Goal: Transaction & Acquisition: Purchase product/service

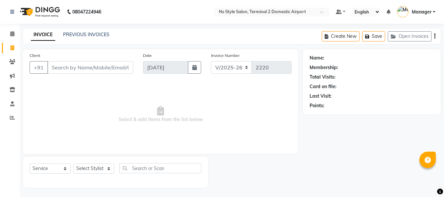
select select "5661"
select select "service"
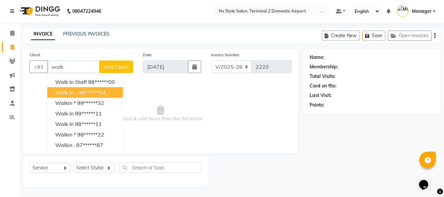
click at [74, 94] on span "Walk in .." at bounding box center [66, 92] width 22 height 7
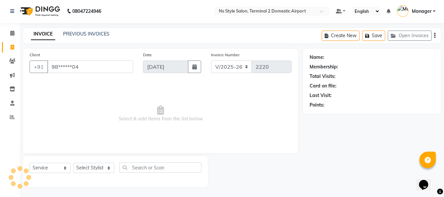
type input "98******04"
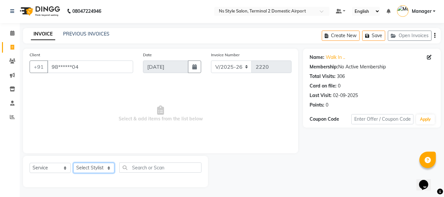
drag, startPoint x: 99, startPoint y: 168, endPoint x: 100, endPoint y: 104, distance: 64.1
click at [100, 104] on div "Client +91 98******04 Date [DATE] Invoice Number V/2025 V/[PHONE_NUMBER] Select…" at bounding box center [160, 118] width 285 height 138
select select "39704"
click at [73, 163] on select "Select Stylist ASHA [PERSON_NAME] [PERSON_NAME] EHATESHAM [PERSON_NAME] [PERSON…" at bounding box center [93, 168] width 41 height 10
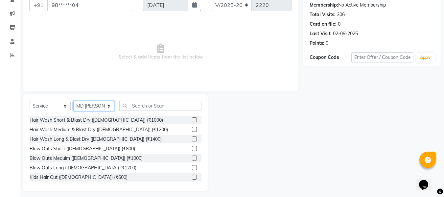
scroll to position [63, 0]
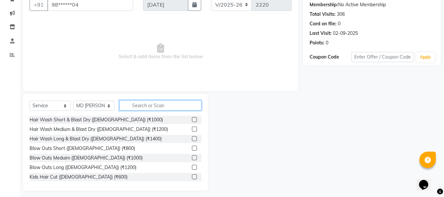
click at [146, 106] on input "text" at bounding box center [160, 105] width 82 height 10
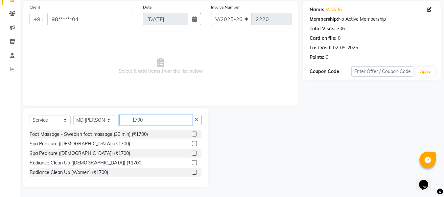
type input "1700"
click at [195, 132] on label at bounding box center [194, 133] width 5 height 5
click at [195, 132] on input "checkbox" at bounding box center [194, 134] width 4 height 4
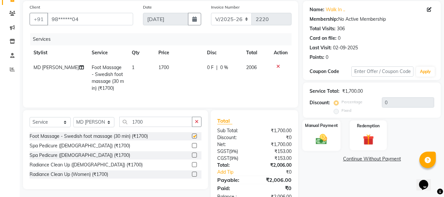
checkbox input "false"
click at [324, 137] on img at bounding box center [321, 138] width 18 height 13
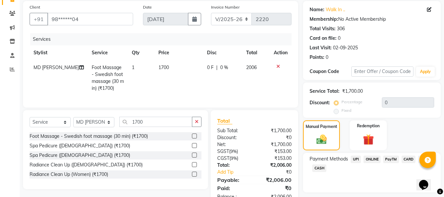
scroll to position [73, 0]
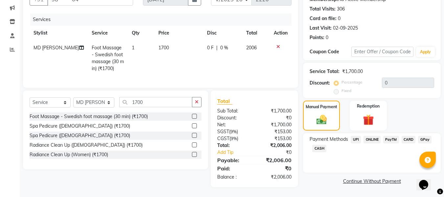
click at [409, 136] on span "CARD" at bounding box center [408, 140] width 14 height 8
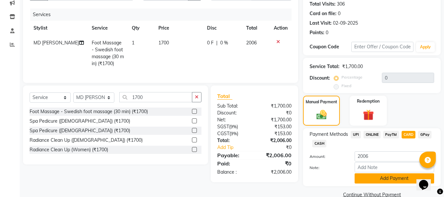
click at [392, 178] on button "Add Payment" at bounding box center [393, 178] width 79 height 10
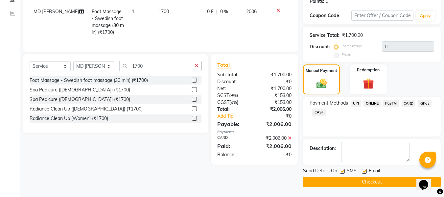
click at [382, 184] on button "Checkout" at bounding box center [372, 182] width 138 height 10
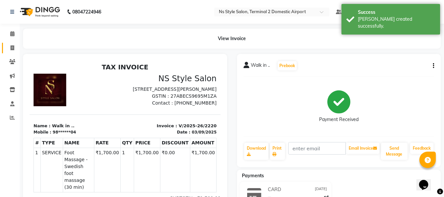
click at [14, 43] on link "Invoice" at bounding box center [10, 48] width 16 height 11
select select "service"
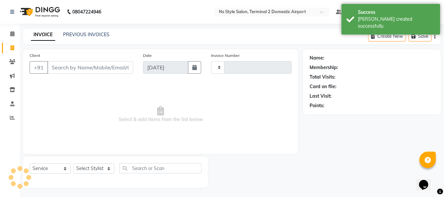
scroll to position [1, 0]
type input "2221"
select select "5661"
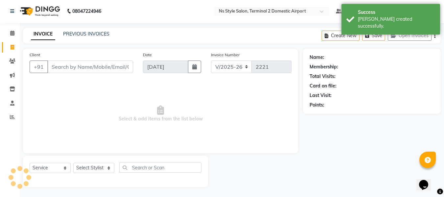
click at [62, 68] on input "Client" at bounding box center [90, 66] width 86 height 12
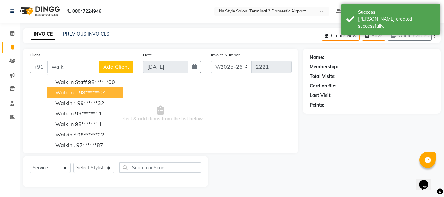
click at [81, 91] on ngb-highlight "98******04" at bounding box center [92, 92] width 27 height 7
type input "98******04"
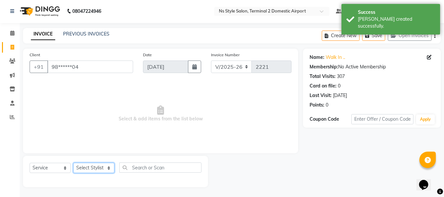
click at [92, 165] on select "Select Stylist ASHA [PERSON_NAME] [PERSON_NAME] EHATESHAM [PERSON_NAME] [PERSON…" at bounding box center [93, 168] width 41 height 10
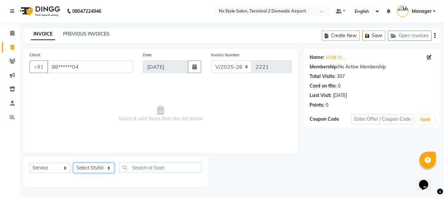
select select "39697"
click at [73, 163] on select "Select Stylist ASHA [PERSON_NAME] [PERSON_NAME] EHATESHAM [PERSON_NAME] [PERSON…" at bounding box center [93, 168] width 41 height 10
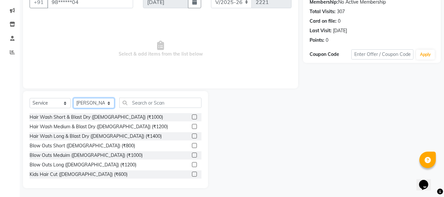
scroll to position [66, 0]
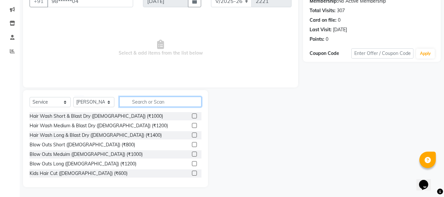
click at [176, 102] on input "text" at bounding box center [160, 102] width 82 height 10
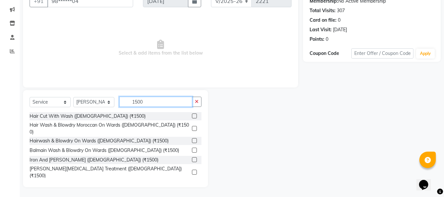
type input "1500"
click at [192, 126] on label at bounding box center [194, 128] width 5 height 5
click at [192, 126] on input "checkbox" at bounding box center [194, 128] width 4 height 4
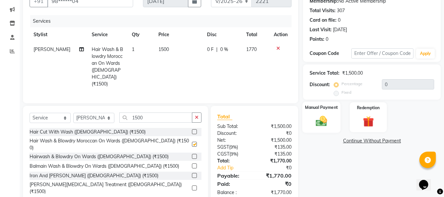
checkbox input "false"
click at [320, 124] on img at bounding box center [321, 120] width 18 height 13
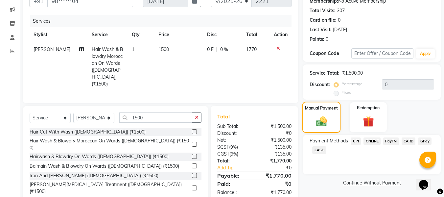
scroll to position [73, 0]
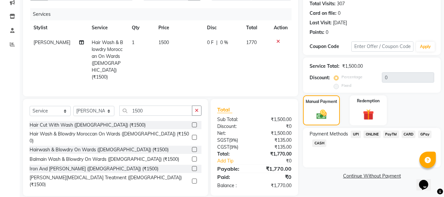
click at [318, 144] on span "CASH" at bounding box center [319, 143] width 14 height 8
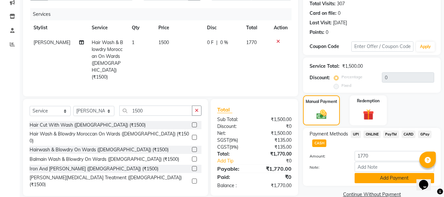
click at [382, 178] on button "Add Payment" at bounding box center [393, 178] width 79 height 10
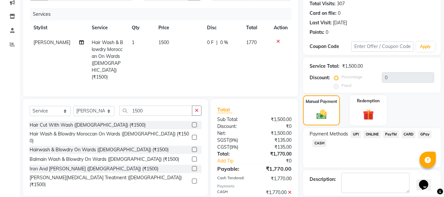
scroll to position [104, 0]
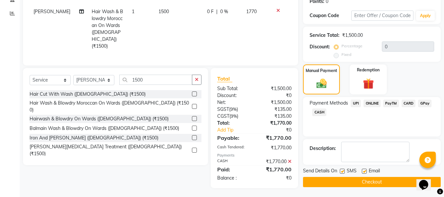
click at [377, 180] on button "Checkout" at bounding box center [372, 182] width 138 height 10
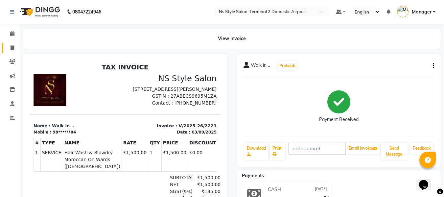
drag, startPoint x: 377, startPoint y: 180, endPoint x: 10, endPoint y: 52, distance: 388.6
click at [10, 52] on link "Invoice" at bounding box center [10, 48] width 16 height 11
select select "service"
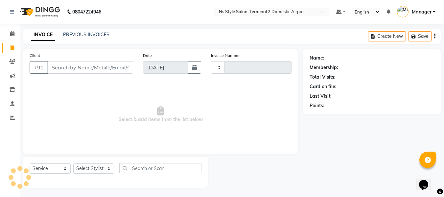
scroll to position [1, 0]
click at [60, 64] on input "Client" at bounding box center [90, 66] width 86 height 12
type input "2222"
select select "5661"
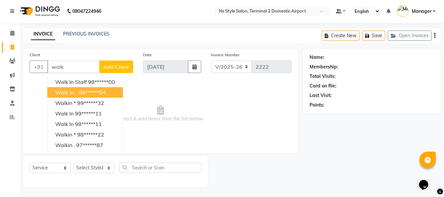
click at [68, 96] on button "Walk in .. 98******04" at bounding box center [85, 92] width 76 height 11
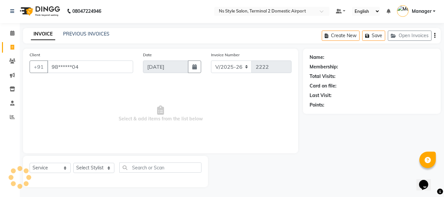
type input "98******04"
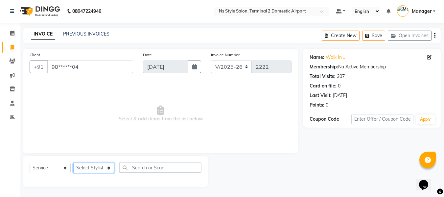
drag, startPoint x: 93, startPoint y: 165, endPoint x: 97, endPoint y: 122, distance: 42.9
click at [97, 122] on div "Client +91 98******04 Date [DATE] Invoice Number V/2025 V/[PHONE_NUMBER] Select…" at bounding box center [160, 118] width 285 height 138
select select "39706"
click at [73, 163] on select "Select Stylist ASHA [PERSON_NAME] [PERSON_NAME] EHATESHAM [PERSON_NAME] [PERSON…" at bounding box center [93, 168] width 41 height 10
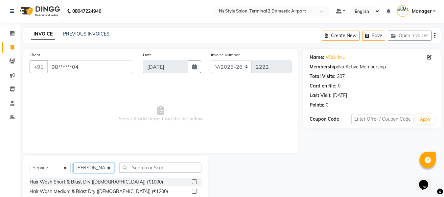
scroll to position [66, 0]
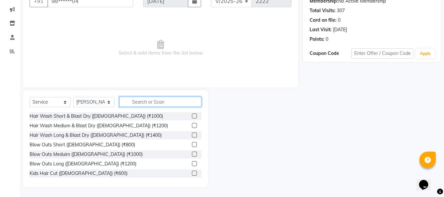
click at [174, 103] on input "text" at bounding box center [160, 102] width 82 height 10
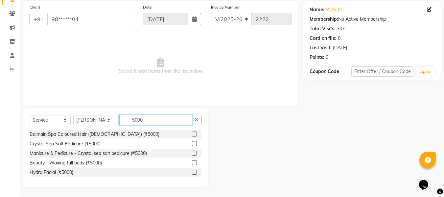
scroll to position [48, 0]
type input "5000"
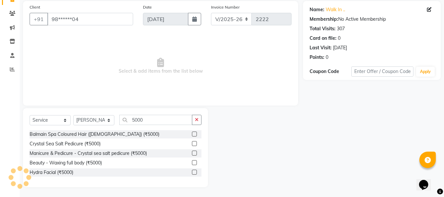
click at [194, 134] on label at bounding box center [194, 133] width 5 height 5
click at [194, 134] on input "checkbox" at bounding box center [194, 134] width 4 height 4
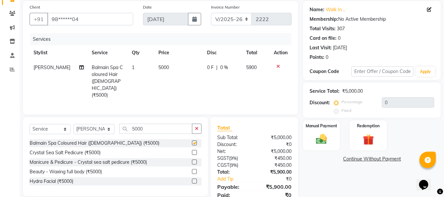
checkbox input "false"
click at [102, 124] on select "Select Stylist ASHA [PERSON_NAME] [PERSON_NAME] EHATESHAM [PERSON_NAME] [PERSON…" at bounding box center [93, 129] width 41 height 10
select select "39696"
click at [73, 124] on select "Select Stylist ASHA [PERSON_NAME] [PERSON_NAME] EHATESHAM [PERSON_NAME] [PERSON…" at bounding box center [93, 129] width 41 height 10
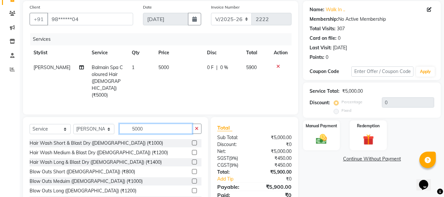
click at [160, 124] on input "5000" at bounding box center [155, 129] width 73 height 10
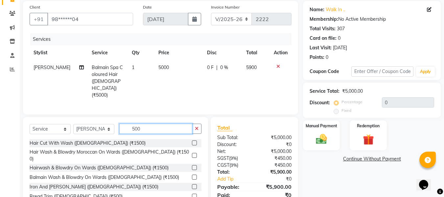
type input "5000"
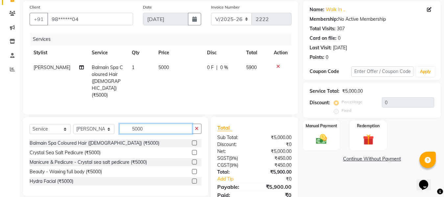
scroll to position [66, 0]
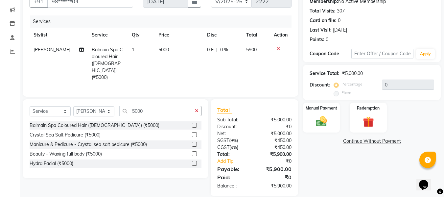
click at [195, 161] on label at bounding box center [194, 163] width 5 height 5
click at [195, 161] on input "checkbox" at bounding box center [194, 163] width 4 height 4
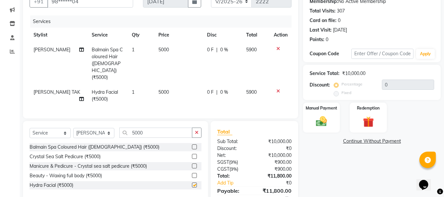
checkbox input "false"
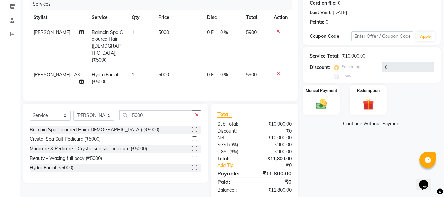
scroll to position [85, 0]
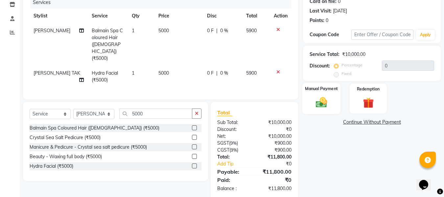
click at [318, 101] on img at bounding box center [321, 102] width 18 height 13
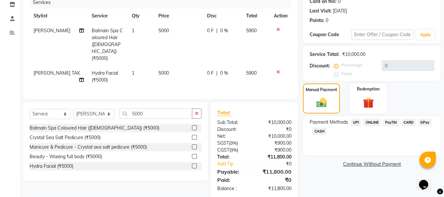
click at [320, 133] on span "CASH" at bounding box center [319, 131] width 14 height 8
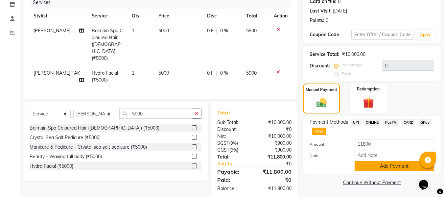
click at [360, 166] on button "Add Payment" at bounding box center [393, 166] width 79 height 10
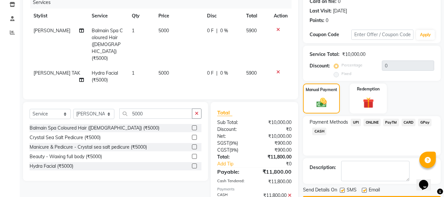
scroll to position [111, 0]
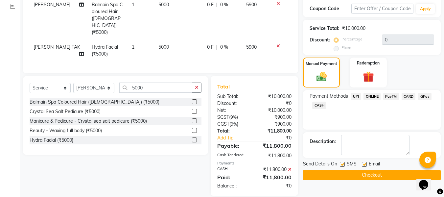
click at [355, 175] on button "Checkout" at bounding box center [372, 175] width 138 height 10
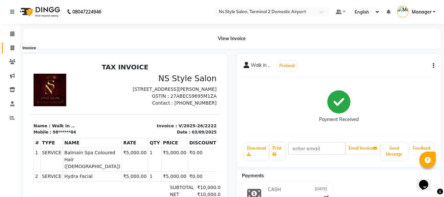
click at [16, 47] on span at bounding box center [12, 48] width 11 height 8
select select "service"
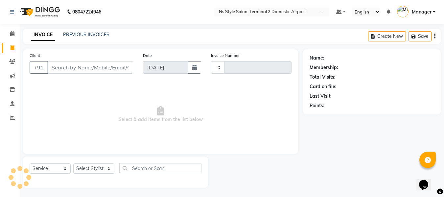
scroll to position [1, 0]
select select "5661"
type input "2223"
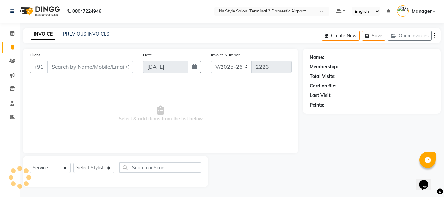
click at [68, 66] on input "Client" at bounding box center [90, 66] width 86 height 12
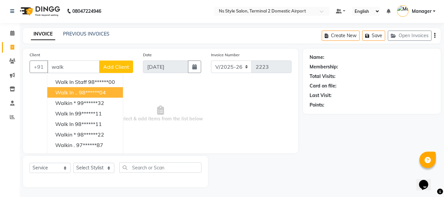
click at [73, 93] on span "Walk in .." at bounding box center [66, 92] width 22 height 7
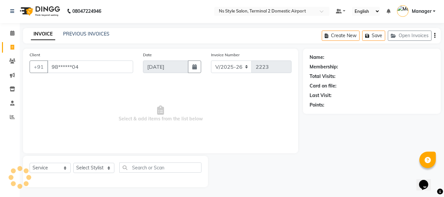
type input "98******04"
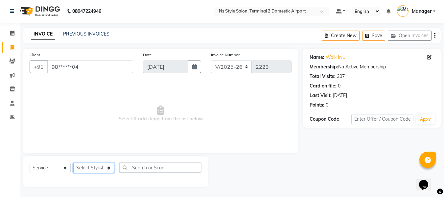
drag, startPoint x: 92, startPoint y: 169, endPoint x: 94, endPoint y: 140, distance: 29.3
click at [94, 140] on div "Client +91 98******04 Date [DATE] Invoice Number V/2025 V/[PHONE_NUMBER] Select…" at bounding box center [160, 118] width 285 height 138
select select "39697"
click at [73, 163] on select "Select Stylist ASHA [PERSON_NAME] [PERSON_NAME] EHATESHAM [PERSON_NAME] [PERSON…" at bounding box center [93, 168] width 41 height 10
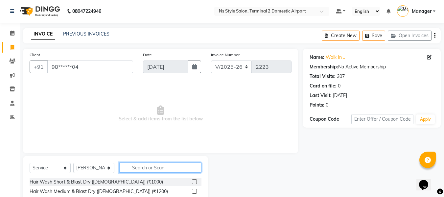
click at [160, 168] on input "text" at bounding box center [160, 167] width 82 height 10
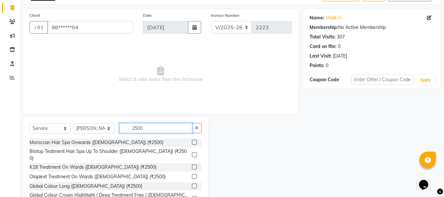
scroll to position [40, 0]
type input "2500"
click at [192, 152] on label at bounding box center [194, 154] width 5 height 5
click at [192, 152] on input "checkbox" at bounding box center [194, 154] width 4 height 4
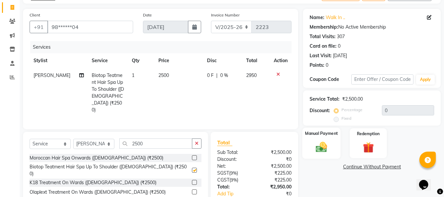
checkbox input "false"
click at [325, 150] on img at bounding box center [321, 146] width 18 height 13
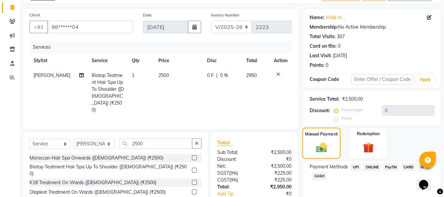
scroll to position [73, 0]
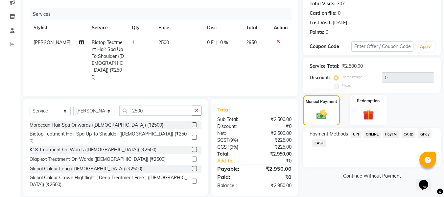
click at [409, 134] on span "CARD" at bounding box center [408, 134] width 14 height 8
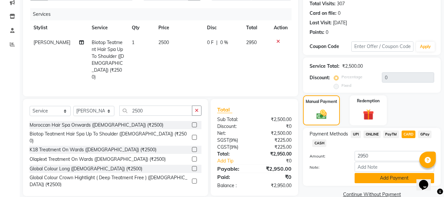
click at [385, 180] on button "Add Payment" at bounding box center [393, 178] width 79 height 10
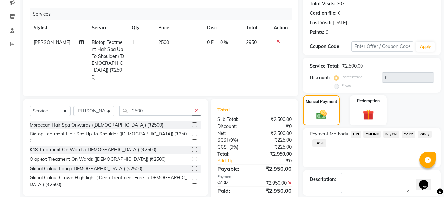
scroll to position [104, 0]
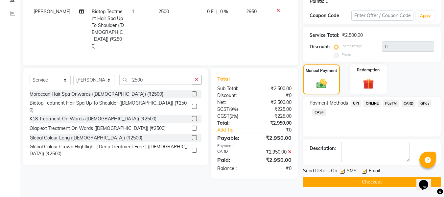
click at [378, 181] on button "Checkout" at bounding box center [372, 182] width 138 height 10
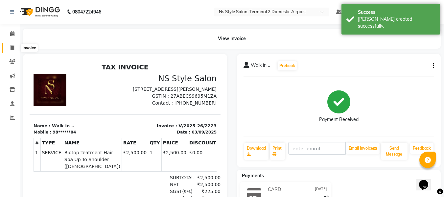
click at [13, 45] on icon at bounding box center [13, 47] width 4 height 5
select select "service"
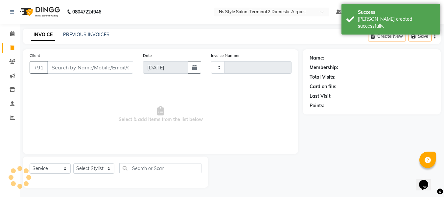
scroll to position [1, 0]
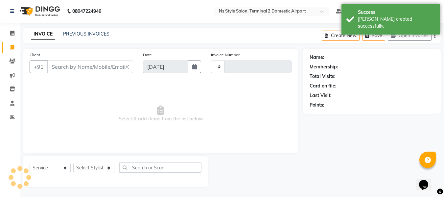
type input "2224"
select select "5661"
click at [77, 67] on input "Client" at bounding box center [90, 66] width 86 height 12
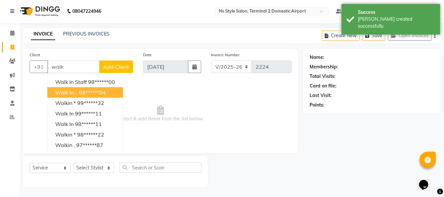
click at [77, 94] on span "Walk in .." at bounding box center [66, 92] width 22 height 7
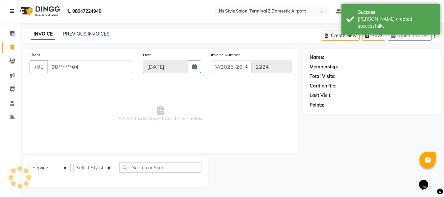
type input "98******04"
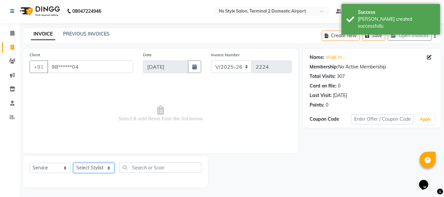
drag, startPoint x: 93, startPoint y: 169, endPoint x: 93, endPoint y: 70, distance: 98.9
click at [93, 70] on div "Client +91 98******04 Date [DATE] Invoice Number V/2025 V/[PHONE_NUMBER] Select…" at bounding box center [160, 118] width 285 height 138
select select "39694"
click at [73, 163] on select "Select Stylist ASHA [PERSON_NAME] [PERSON_NAME] EHATESHAM [PERSON_NAME] [PERSON…" at bounding box center [93, 168] width 41 height 10
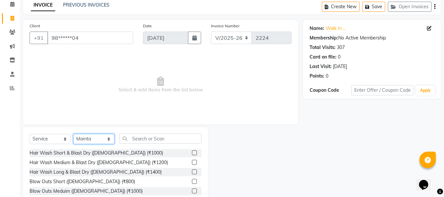
scroll to position [30, 0]
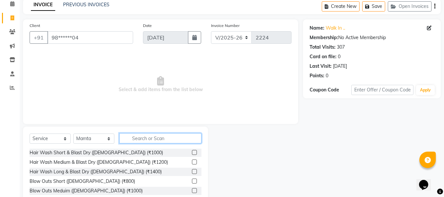
click at [150, 138] on input "text" at bounding box center [160, 138] width 82 height 10
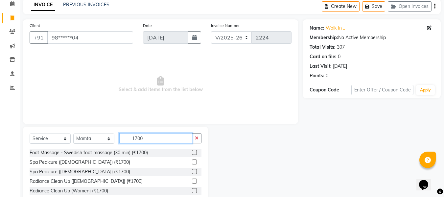
type input "1700"
click at [195, 150] on label at bounding box center [194, 152] width 5 height 5
click at [195, 150] on input "checkbox" at bounding box center [194, 152] width 4 height 4
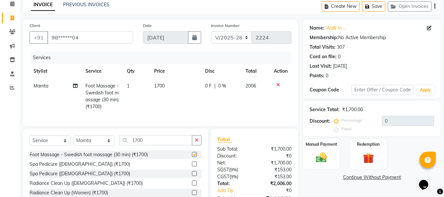
checkbox input "false"
click at [159, 145] on input "1700" at bounding box center [155, 140] width 73 height 10
type input "1"
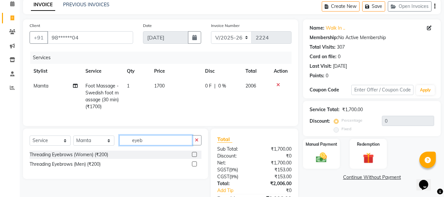
type input "eyeb"
click at [194, 157] on label at bounding box center [194, 154] width 5 height 5
click at [194, 157] on input "checkbox" at bounding box center [194, 154] width 4 height 4
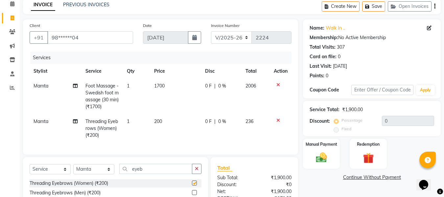
checkbox input "false"
click at [328, 161] on img at bounding box center [321, 157] width 18 height 13
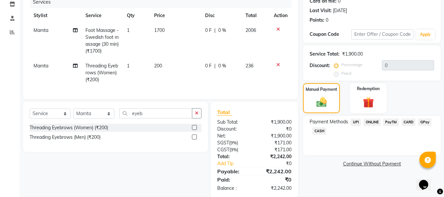
scroll to position [86, 0]
click at [406, 122] on span "CARD" at bounding box center [408, 122] width 14 height 8
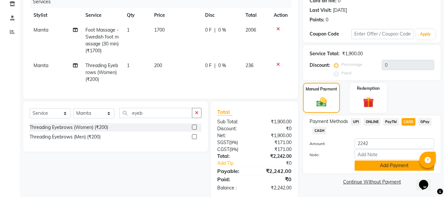
click at [389, 167] on button "Add Payment" at bounding box center [393, 165] width 79 height 10
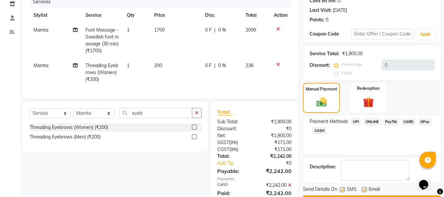
scroll to position [115, 0]
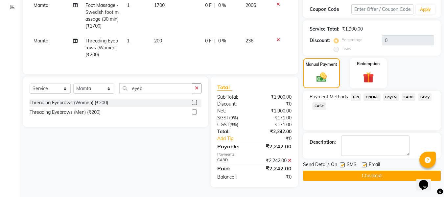
click at [379, 173] on button "Checkout" at bounding box center [372, 175] width 138 height 10
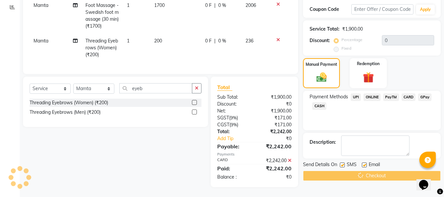
scroll to position [22, 0]
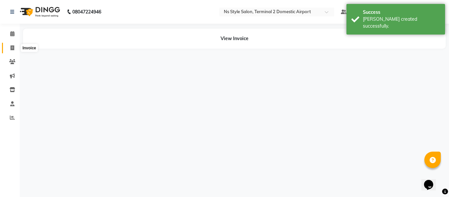
click at [12, 47] on icon at bounding box center [13, 47] width 4 height 5
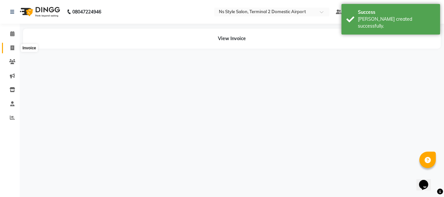
select select "service"
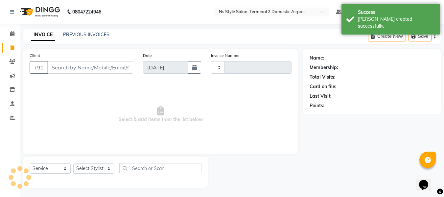
click at [74, 71] on input "Client" at bounding box center [90, 67] width 86 height 12
type input "wa"
type input "2225"
select select "5661"
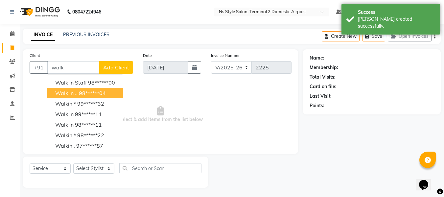
click at [87, 95] on ngb-highlight "98******04" at bounding box center [92, 93] width 27 height 7
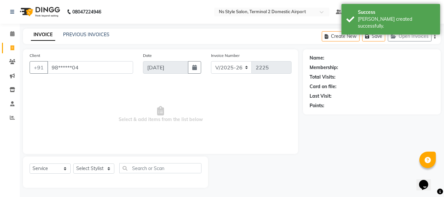
type input "98******04"
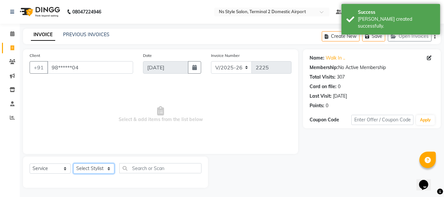
click at [101, 168] on select "Select Stylist ASHA [PERSON_NAME] [PERSON_NAME] EHATESHAM [PERSON_NAME] [PERSON…" at bounding box center [93, 168] width 41 height 10
select select "39696"
click at [73, 163] on select "Select Stylist ASHA [PERSON_NAME] [PERSON_NAME] EHATESHAM [PERSON_NAME] [PERSON…" at bounding box center [93, 168] width 41 height 10
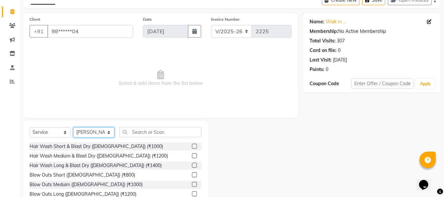
scroll to position [43, 0]
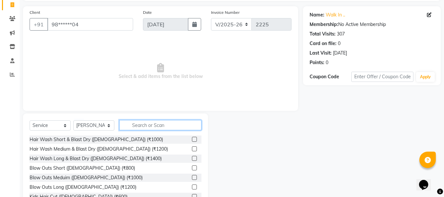
click at [152, 125] on input "text" at bounding box center [160, 125] width 82 height 10
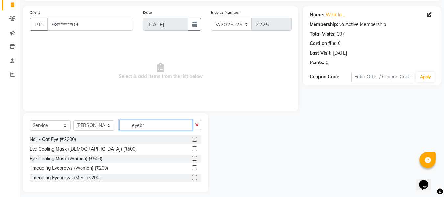
scroll to position [20, 0]
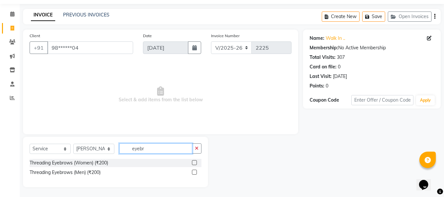
type input "eyebr"
click at [192, 162] on label at bounding box center [194, 162] width 5 height 5
click at [192, 162] on input "checkbox" at bounding box center [194, 163] width 4 height 4
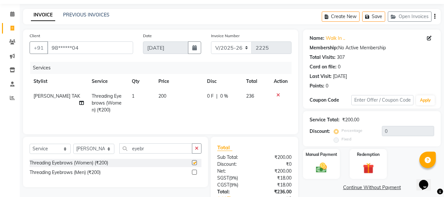
checkbox input "false"
click at [155, 150] on input "eyebr" at bounding box center [155, 148] width 73 height 10
type input "e"
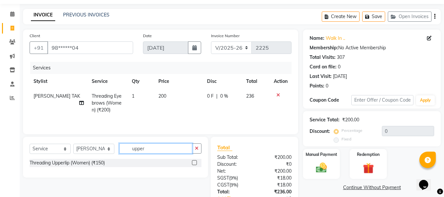
type input "upper"
click at [194, 162] on label at bounding box center [194, 162] width 5 height 5
click at [194, 162] on input "checkbox" at bounding box center [194, 163] width 4 height 4
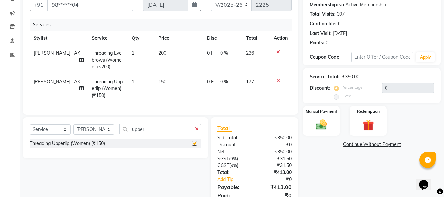
checkbox input "false"
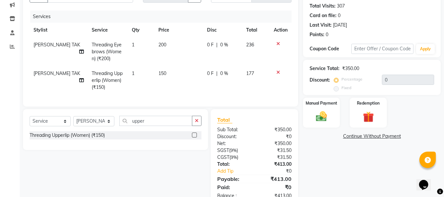
scroll to position [72, 0]
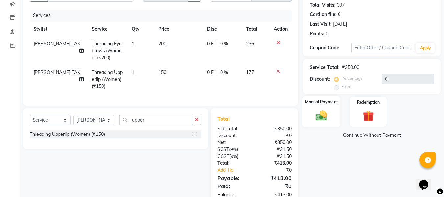
click at [325, 111] on img at bounding box center [321, 115] width 18 height 13
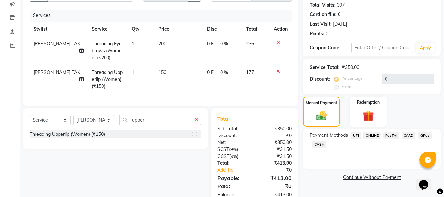
click at [410, 135] on span "CARD" at bounding box center [408, 136] width 14 height 8
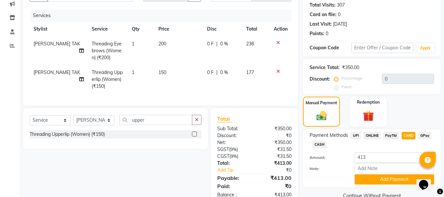
scroll to position [95, 0]
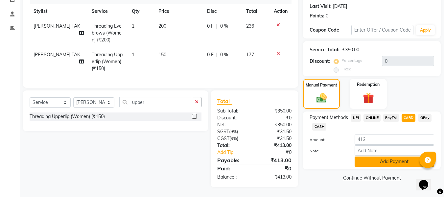
click at [394, 157] on button "Add Payment" at bounding box center [393, 161] width 79 height 10
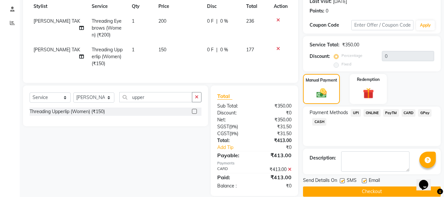
scroll to position [108, 0]
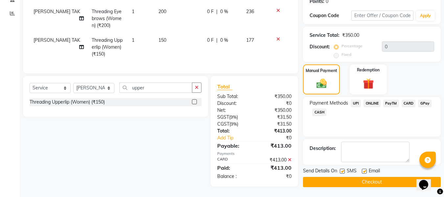
click at [384, 177] on button "Checkout" at bounding box center [372, 182] width 138 height 10
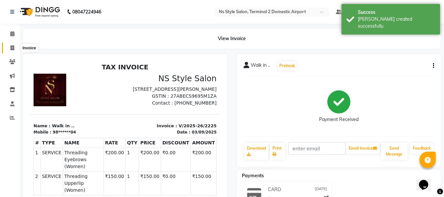
click at [12, 48] on icon at bounding box center [13, 47] width 4 height 5
select select "service"
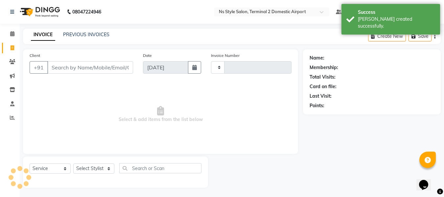
scroll to position [1, 0]
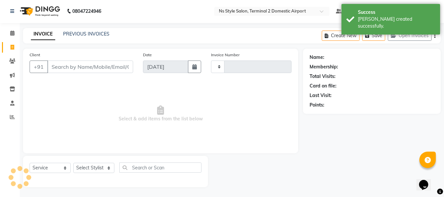
type input "2226"
select select "5661"
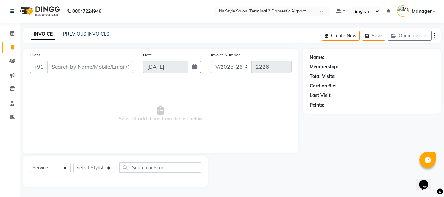
click at [68, 65] on input "Client" at bounding box center [90, 66] width 86 height 12
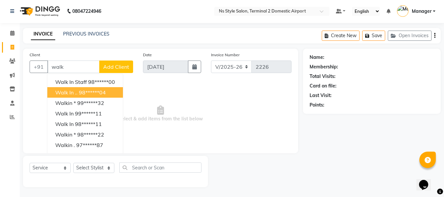
click at [88, 92] on ngb-highlight "98******04" at bounding box center [92, 92] width 27 height 7
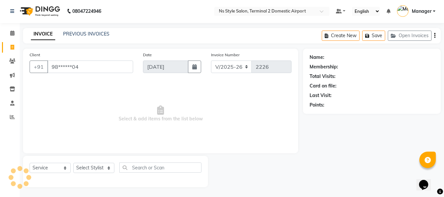
type input "98******04"
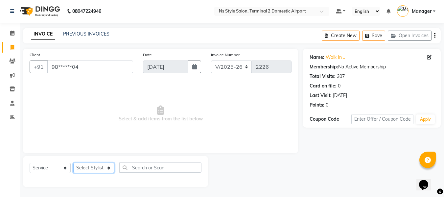
click at [97, 164] on select "Select Stylist ASHA [PERSON_NAME] [PERSON_NAME] EHATESHAM [PERSON_NAME] [PERSON…" at bounding box center [93, 168] width 41 height 10
select select "39702"
click at [73, 163] on select "Select Stylist ASHA [PERSON_NAME] [PERSON_NAME] EHATESHAM [PERSON_NAME] [PERSON…" at bounding box center [93, 168] width 41 height 10
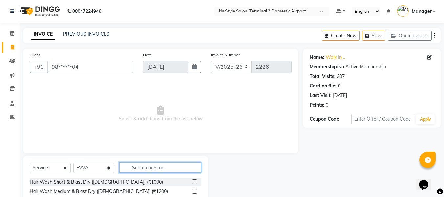
click at [148, 167] on input "text" at bounding box center [160, 167] width 82 height 10
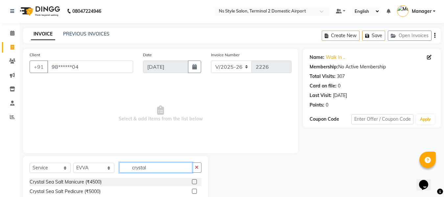
scroll to position [39, 0]
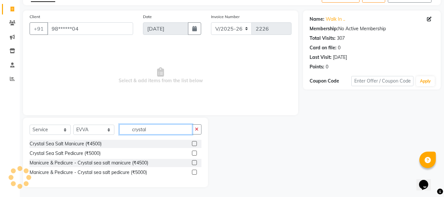
type input "crystal"
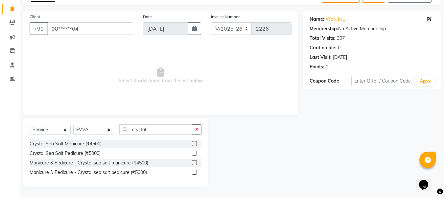
click at [194, 143] on label at bounding box center [194, 143] width 5 height 5
click at [194, 143] on input "checkbox" at bounding box center [194, 144] width 4 height 4
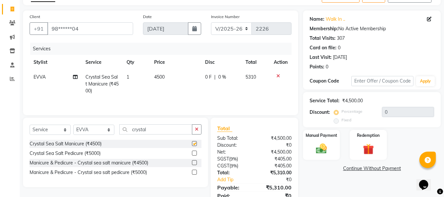
checkbox input "false"
click at [102, 128] on select "Select Stylist ASHA [PERSON_NAME] [PERSON_NAME] EHATESHAM [PERSON_NAME] [PERSON…" at bounding box center [93, 129] width 41 height 10
select select "45698"
click at [73, 124] on select "Select Stylist ASHA [PERSON_NAME] [PERSON_NAME] EHATESHAM [PERSON_NAME] [PERSON…" at bounding box center [93, 129] width 41 height 10
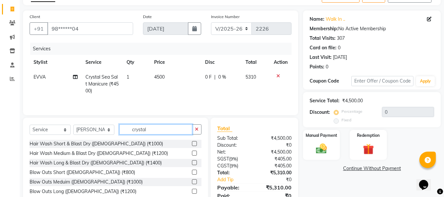
click at [153, 128] on input "crystal" at bounding box center [155, 129] width 73 height 10
type input "c"
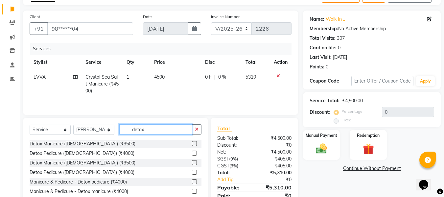
type input "detox"
click at [194, 172] on label at bounding box center [194, 171] width 5 height 5
click at [194, 172] on input "checkbox" at bounding box center [194, 172] width 4 height 4
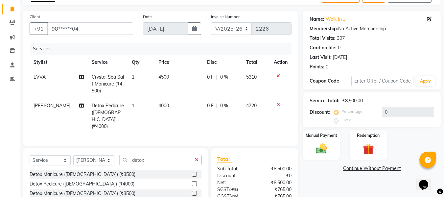
checkbox input "false"
drag, startPoint x: 96, startPoint y: 160, endPoint x: 100, endPoint y: 82, distance: 77.6
click at [100, 82] on div "Client +91 98******04 Date [DATE] Invoice Number V/2025 V/[PHONE_NUMBER] Servic…" at bounding box center [160, 128] width 285 height 234
select select "43846"
click at [73, 155] on select "Select Stylist ASHA [PERSON_NAME] [PERSON_NAME] EHATESHAM [PERSON_NAME] [PERSON…" at bounding box center [93, 160] width 41 height 10
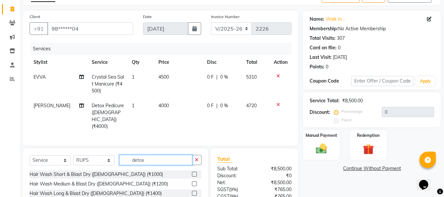
click at [168, 160] on input "detox" at bounding box center [155, 160] width 73 height 10
type input "d"
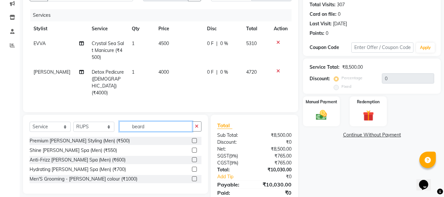
scroll to position [73, 0]
type input "beard"
click at [195, 138] on label at bounding box center [194, 140] width 5 height 5
click at [195, 138] on input "checkbox" at bounding box center [194, 140] width 4 height 4
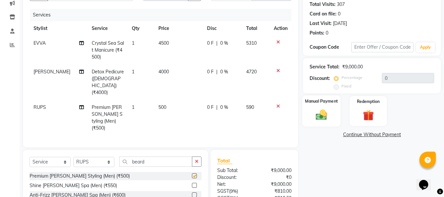
checkbox input "false"
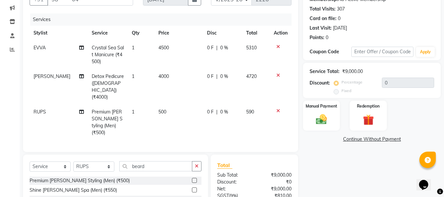
scroll to position [68, 0]
click at [157, 161] on input "beard" at bounding box center [155, 166] width 73 height 10
type input "b"
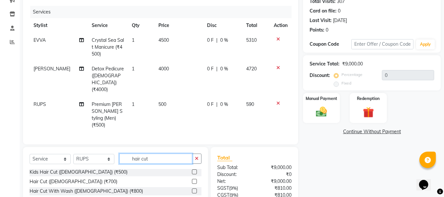
scroll to position [124, 0]
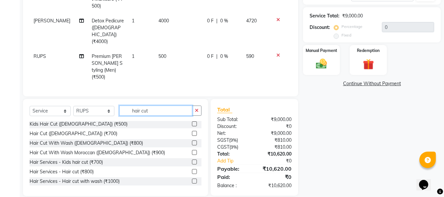
type input "hair cut"
click at [192, 178] on label at bounding box center [194, 180] width 5 height 5
click at [192, 179] on input "checkbox" at bounding box center [194, 181] width 4 height 4
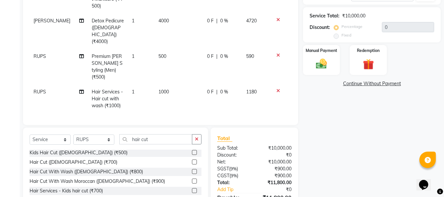
checkbox input "false"
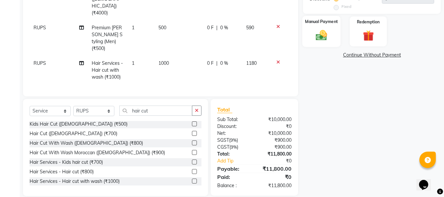
click at [320, 33] on img at bounding box center [321, 35] width 18 height 13
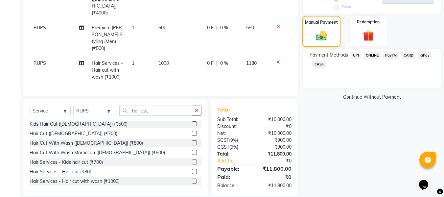
click at [324, 36] on img at bounding box center [321, 35] width 17 height 12
click at [320, 63] on span "CASH" at bounding box center [319, 64] width 14 height 8
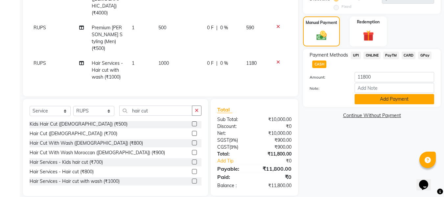
click at [374, 100] on button "Add Payment" at bounding box center [393, 99] width 79 height 10
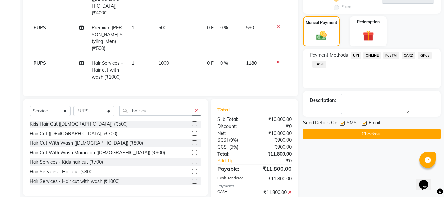
scroll to position [175, 0]
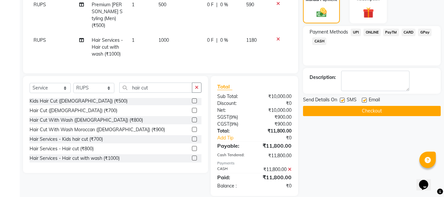
click at [370, 112] on button "Checkout" at bounding box center [372, 111] width 138 height 10
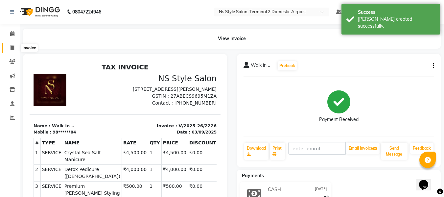
click at [12, 47] on icon at bounding box center [13, 47] width 4 height 5
select select "service"
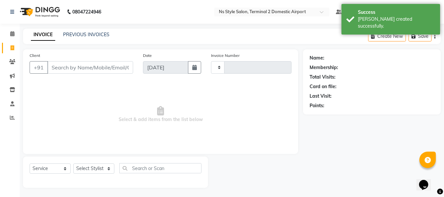
scroll to position [1, 0]
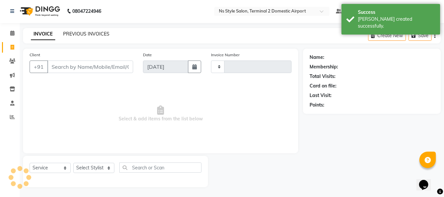
type input "2227"
select select "5661"
click at [86, 34] on link "PREVIOUS INVOICES" at bounding box center [86, 34] width 46 height 6
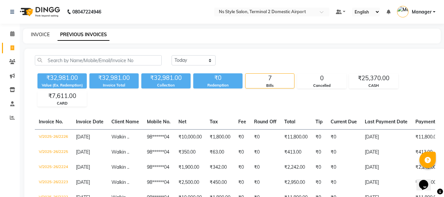
click at [46, 34] on link "INVOICE" at bounding box center [40, 35] width 19 height 6
select select "5661"
select select "service"
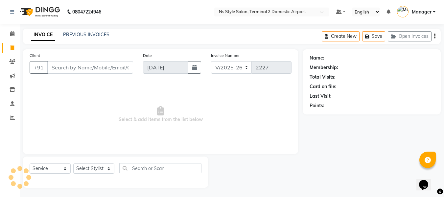
scroll to position [1, 0]
click at [78, 67] on input "Client" at bounding box center [90, 66] width 86 height 12
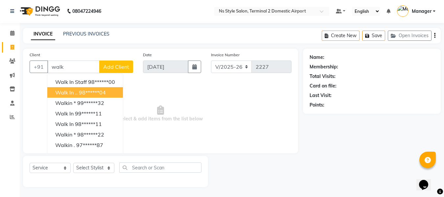
click at [84, 90] on ngb-highlight "98******04" at bounding box center [92, 92] width 27 height 7
type input "98******04"
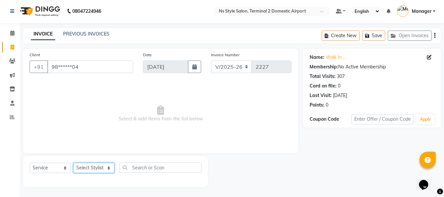
click at [95, 167] on select "Select Stylist ASHA [PERSON_NAME] [PERSON_NAME] EHATESHAM [PERSON_NAME] [PERSON…" at bounding box center [93, 168] width 41 height 10
click at [158, 91] on span "Select & add items from the list below" at bounding box center [161, 114] width 262 height 66
click at [93, 167] on select "Select Stylist ASHA [PERSON_NAME] [PERSON_NAME] EHATESHAM [PERSON_NAME] [PERSON…" at bounding box center [93, 168] width 41 height 10
select select "39696"
click at [73, 163] on select "Select Stylist ASHA [PERSON_NAME] [PERSON_NAME] EHATESHAM [PERSON_NAME] [PERSON…" at bounding box center [93, 168] width 41 height 10
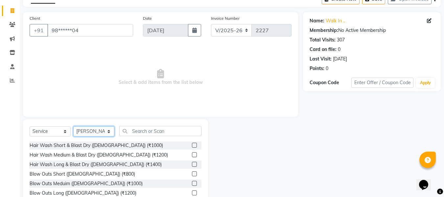
scroll to position [37, 0]
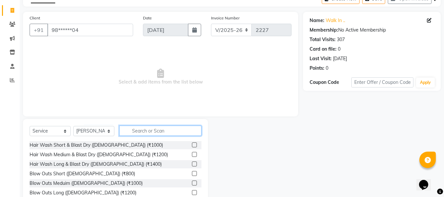
click at [149, 133] on input "text" at bounding box center [160, 130] width 82 height 10
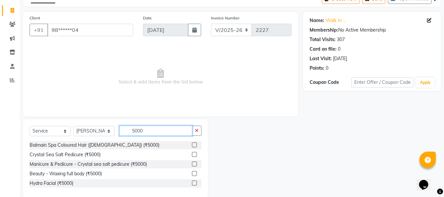
scroll to position [48, 0]
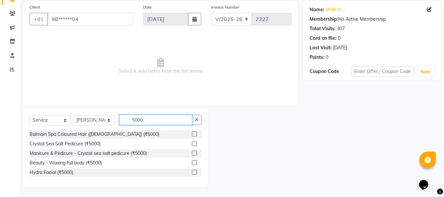
type input "5000"
click at [195, 171] on label at bounding box center [194, 171] width 5 height 5
click at [195, 171] on input "checkbox" at bounding box center [194, 172] width 4 height 4
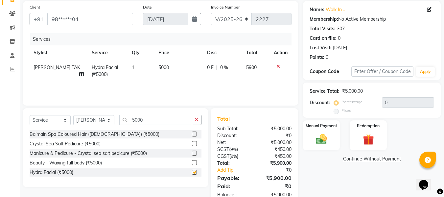
checkbox input "false"
drag, startPoint x: 96, startPoint y: 123, endPoint x: 100, endPoint y: 32, distance: 91.1
click at [100, 32] on div "Client +91 98******04 Date [DATE] Invoice Number V/2025 V/[PHONE_NUMBER] Servic…" at bounding box center [160, 103] width 285 height 204
select select "39702"
click at [73, 115] on select "Select Stylist ASHA [PERSON_NAME] [PERSON_NAME] EHATESHAM [PERSON_NAME] [PERSON…" at bounding box center [93, 120] width 41 height 10
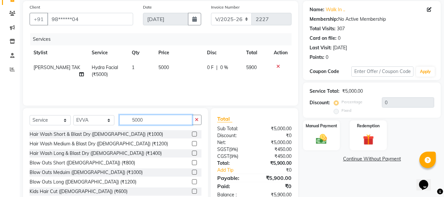
click at [166, 120] on input "5000" at bounding box center [155, 120] width 73 height 10
type input "5"
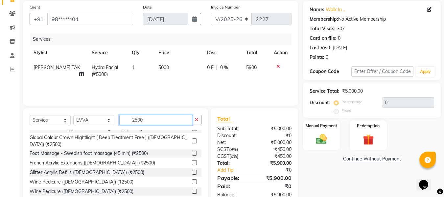
scroll to position [53, 0]
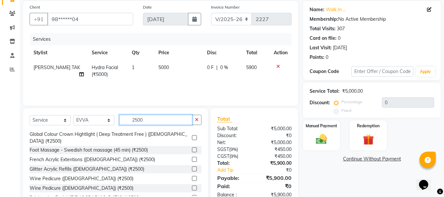
type input "2500"
click at [192, 166] on label at bounding box center [194, 168] width 5 height 5
click at [192, 167] on input "checkbox" at bounding box center [194, 169] width 4 height 4
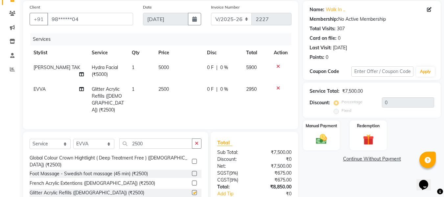
checkbox input "false"
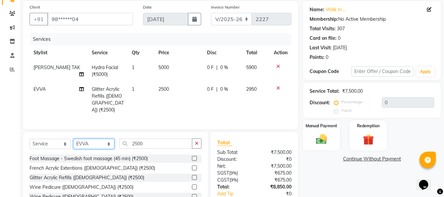
drag, startPoint x: 92, startPoint y: 142, endPoint x: 99, endPoint y: 97, distance: 44.9
click at [99, 97] on div "Client +91 98******04 Date [DATE] Invoice Number V/2025 V/[PHONE_NUMBER] Servic…" at bounding box center [160, 115] width 285 height 228
select select "39706"
click at [73, 139] on select "Select Stylist ASHA [PERSON_NAME] [PERSON_NAME] EHATESHAM [PERSON_NAME] [PERSON…" at bounding box center [93, 144] width 41 height 10
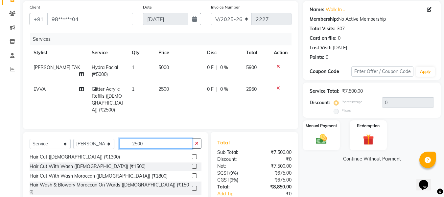
click at [158, 144] on input "2500" at bounding box center [155, 143] width 73 height 10
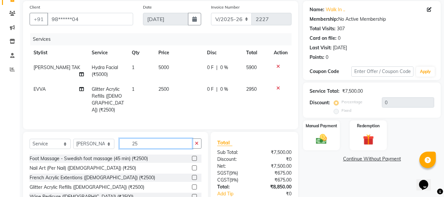
type input "2"
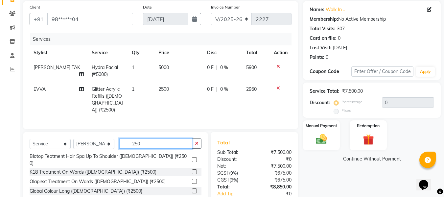
type input "2500"
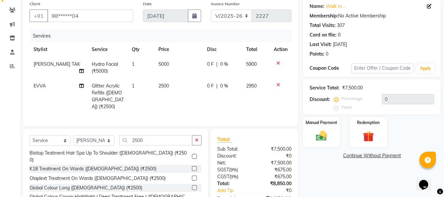
click at [192, 154] on label at bounding box center [194, 156] width 5 height 5
click at [192, 154] on input "checkbox" at bounding box center [194, 156] width 4 height 4
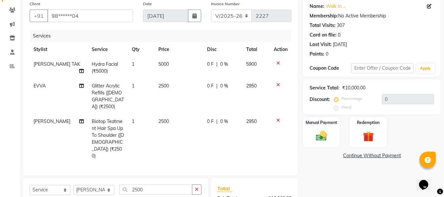
checkbox input "false"
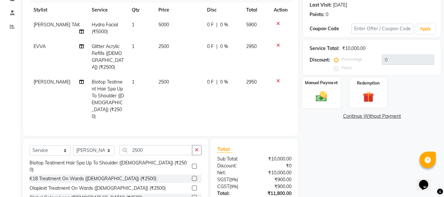
click at [320, 98] on img at bounding box center [321, 96] width 18 height 13
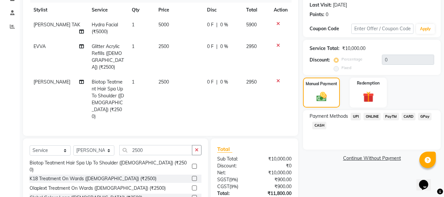
click at [321, 126] on span "CASH" at bounding box center [319, 126] width 14 height 8
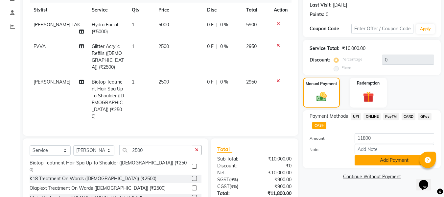
click at [373, 161] on button "Add Payment" at bounding box center [393, 160] width 79 height 10
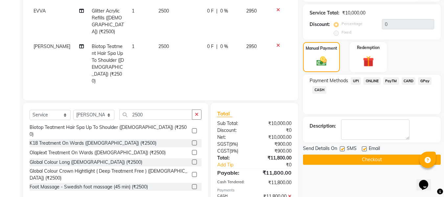
scroll to position [127, 0]
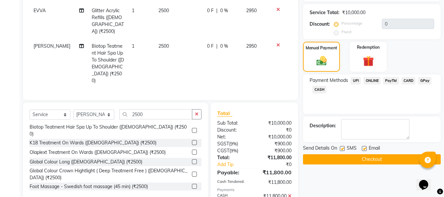
click at [372, 161] on button "Checkout" at bounding box center [372, 159] width 138 height 10
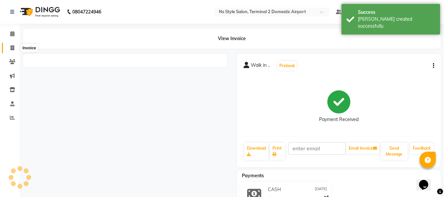
click at [12, 50] on icon at bounding box center [13, 47] width 4 height 5
select select "service"
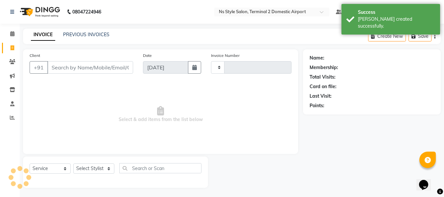
scroll to position [1, 0]
select select "5661"
type input "2228"
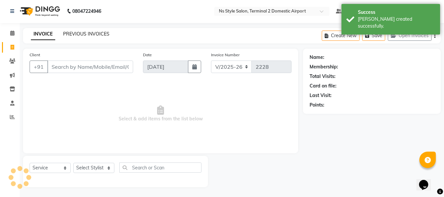
click at [79, 33] on link "PREVIOUS INVOICES" at bounding box center [86, 34] width 46 height 6
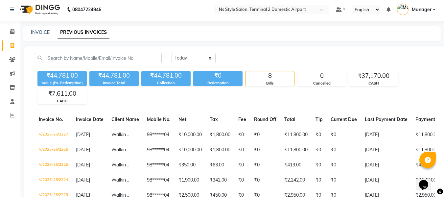
scroll to position [2, 0]
click at [36, 34] on link "INVOICE" at bounding box center [40, 33] width 19 height 6
select select "service"
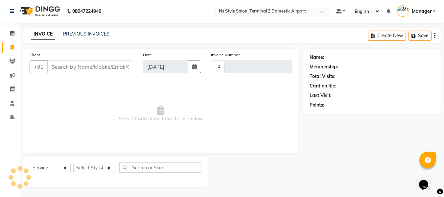
scroll to position [1, 0]
type input "2228"
select select "5661"
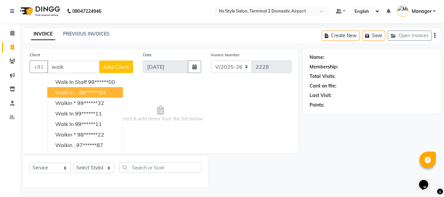
click at [77, 91] on span "Walk in .." at bounding box center [66, 92] width 22 height 7
type input "98******04"
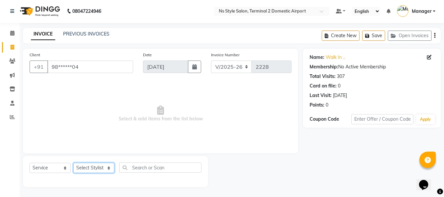
drag, startPoint x: 92, startPoint y: 166, endPoint x: 94, endPoint y: 45, distance: 121.2
click at [94, 45] on main "INVOICE PREVIOUS INVOICES Create New Save Open Invoices Client +91 98******04 D…" at bounding box center [232, 112] width 424 height 169
select select "39691"
click at [73, 163] on select "Select Stylist ASHA [PERSON_NAME] [PERSON_NAME] EHATESHAM [PERSON_NAME] [PERSON…" at bounding box center [93, 168] width 41 height 10
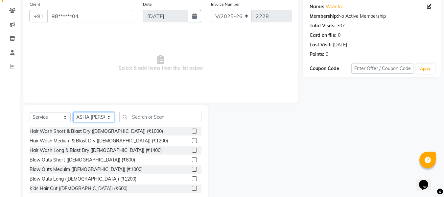
scroll to position [52, 0]
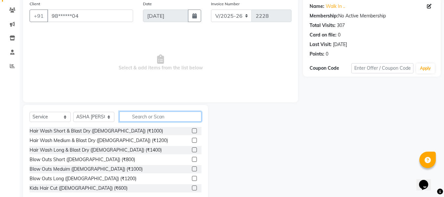
click at [158, 117] on input "text" at bounding box center [160, 116] width 82 height 10
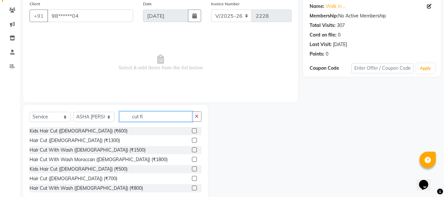
scroll to position [20, 0]
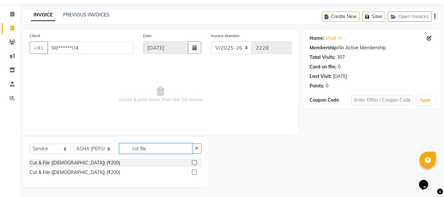
type input "cut file"
click at [194, 162] on label at bounding box center [194, 162] width 5 height 5
click at [194, 162] on input "checkbox" at bounding box center [194, 163] width 4 height 4
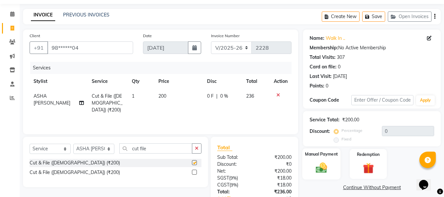
checkbox input "false"
click at [317, 167] on img at bounding box center [321, 167] width 18 height 13
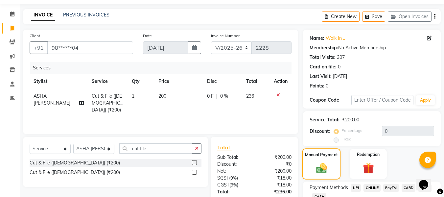
scroll to position [67, 0]
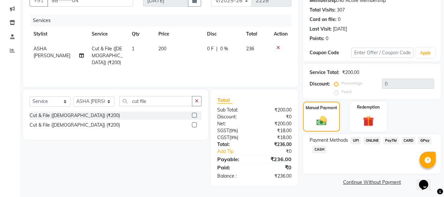
click at [319, 151] on span "CASH" at bounding box center [319, 150] width 14 height 8
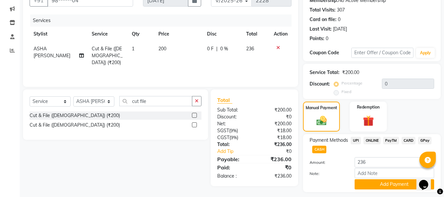
scroll to position [85, 0]
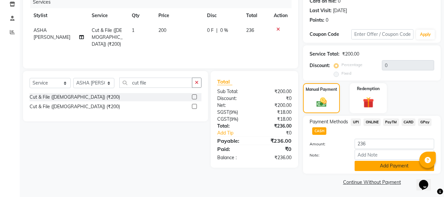
click at [360, 164] on button "Add Payment" at bounding box center [393, 166] width 79 height 10
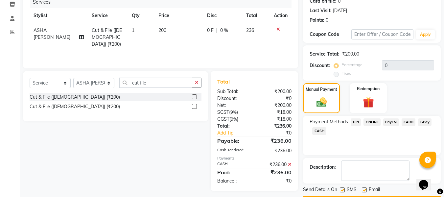
scroll to position [104, 0]
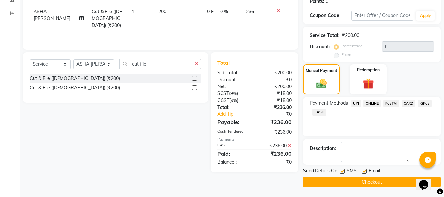
click at [349, 186] on button "Checkout" at bounding box center [372, 182] width 138 height 10
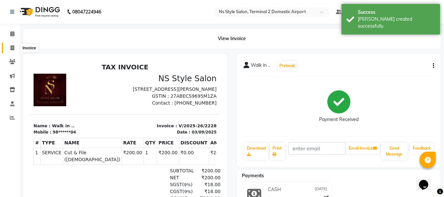
click at [11, 50] on span at bounding box center [12, 48] width 11 height 8
select select "service"
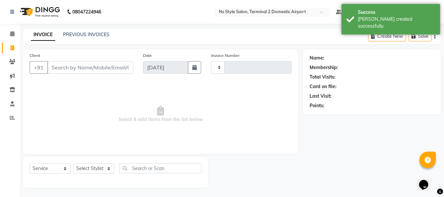
scroll to position [1, 0]
type input "2229"
select select "5661"
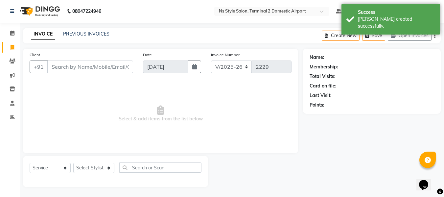
click at [72, 67] on input "Client" at bounding box center [90, 66] width 86 height 12
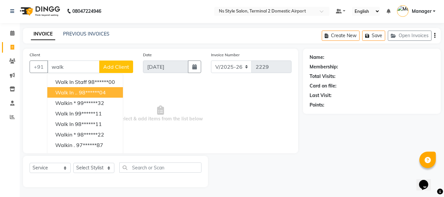
click at [90, 92] on ngb-highlight "98******04" at bounding box center [92, 92] width 27 height 7
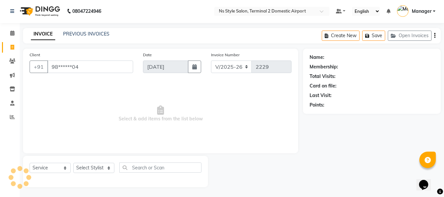
type input "98******04"
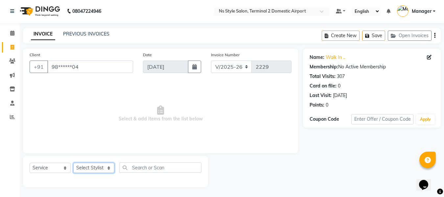
click at [101, 171] on select "Select Stylist ASHA [PERSON_NAME] [PERSON_NAME] EHATESHAM [PERSON_NAME] [PERSON…" at bounding box center [93, 168] width 41 height 10
select select "39708"
click at [73, 163] on select "Select Stylist ASHA [PERSON_NAME] [PERSON_NAME] EHATESHAM [PERSON_NAME] [PERSON…" at bounding box center [93, 168] width 41 height 10
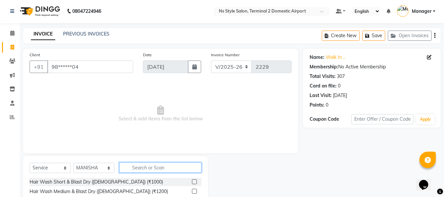
click at [164, 170] on input "text" at bounding box center [160, 167] width 82 height 10
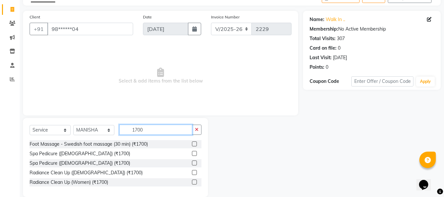
scroll to position [39, 0]
type input "1700"
click at [195, 144] on label at bounding box center [194, 143] width 5 height 5
click at [195, 144] on input "checkbox" at bounding box center [194, 144] width 4 height 4
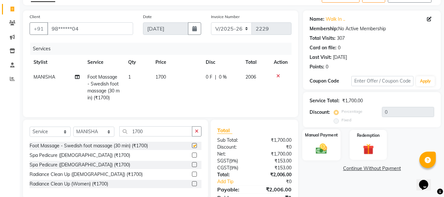
checkbox input "false"
click at [323, 143] on img at bounding box center [321, 148] width 18 height 13
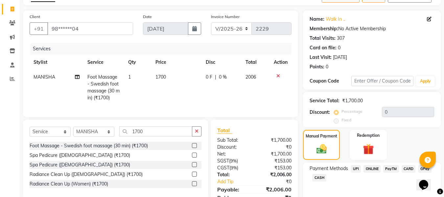
click at [321, 176] on span "CASH" at bounding box center [319, 178] width 14 height 8
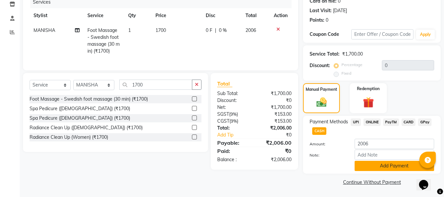
click at [388, 166] on button "Add Payment" at bounding box center [393, 166] width 79 height 10
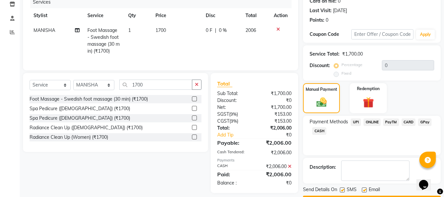
scroll to position [104, 0]
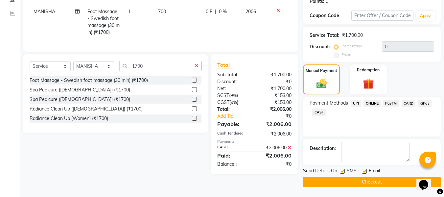
click at [374, 177] on button "Checkout" at bounding box center [372, 182] width 138 height 10
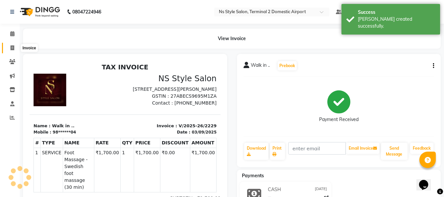
click at [13, 48] on icon at bounding box center [13, 47] width 4 height 5
select select "service"
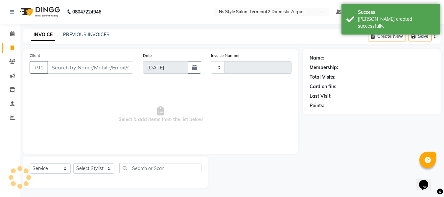
scroll to position [1, 0]
type input "2230"
select select "5661"
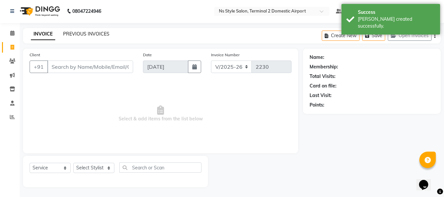
click at [83, 33] on link "PREVIOUS INVOICES" at bounding box center [86, 34] width 46 height 6
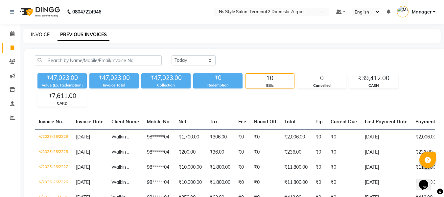
click at [34, 34] on link "INVOICE" at bounding box center [40, 35] width 19 height 6
select select "service"
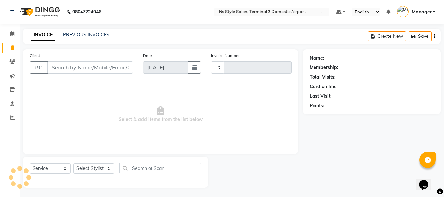
scroll to position [1, 0]
type input "2230"
select select "5661"
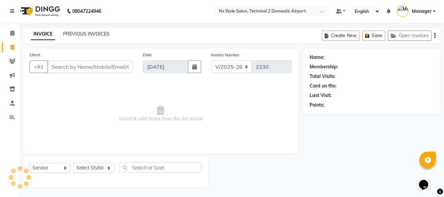
click at [76, 68] on input "Client" at bounding box center [90, 66] width 86 height 12
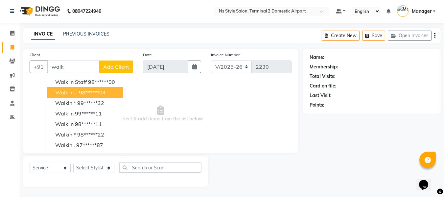
click at [80, 87] on button "Walk in .. 98******04" at bounding box center [85, 92] width 76 height 11
type input "98******04"
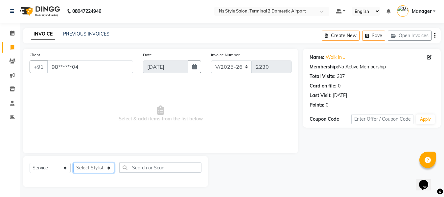
drag, startPoint x: 96, startPoint y: 167, endPoint x: 94, endPoint y: 132, distance: 34.2
click at [94, 132] on div "Client +91 98******04 Date [DATE] Invoice Number V/2025 V/[PHONE_NUMBER] Select…" at bounding box center [160, 118] width 285 height 138
select select "43846"
click at [73, 163] on select "Select Stylist ASHA [PERSON_NAME] [PERSON_NAME] EHATESHAM [PERSON_NAME] [PERSON…" at bounding box center [93, 168] width 41 height 10
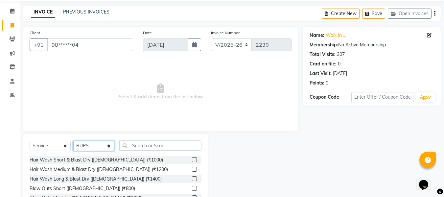
scroll to position [24, 0]
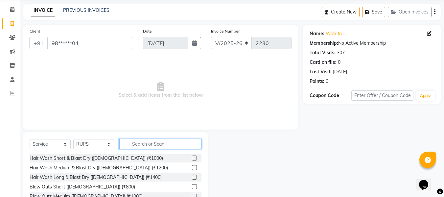
click at [155, 146] on input "text" at bounding box center [160, 144] width 82 height 10
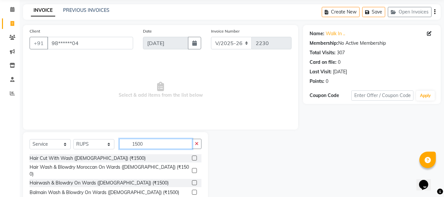
type input "1500"
click at [192, 168] on label at bounding box center [194, 170] width 5 height 5
click at [192, 169] on input "checkbox" at bounding box center [194, 171] width 4 height 4
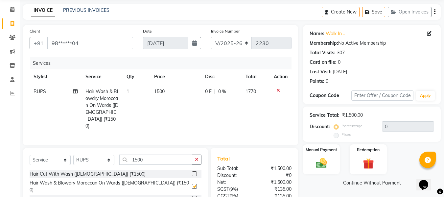
checkbox input "false"
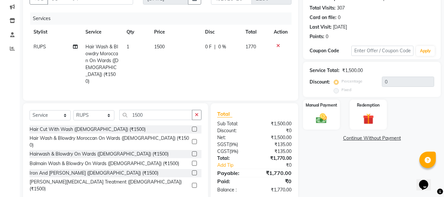
scroll to position [70, 0]
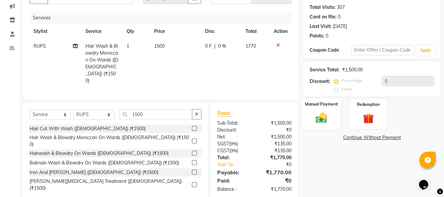
click at [313, 116] on img at bounding box center [321, 117] width 18 height 13
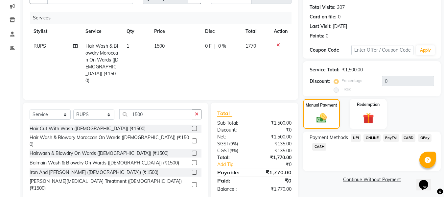
click at [320, 145] on span "CASH" at bounding box center [319, 147] width 14 height 8
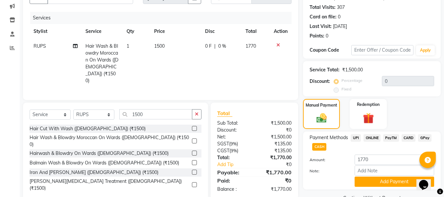
scroll to position [85, 0]
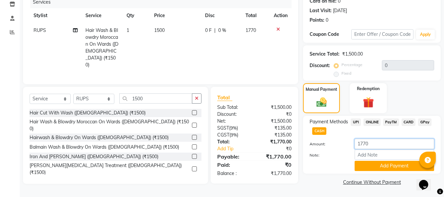
click at [373, 146] on input "1770" at bounding box center [393, 144] width 79 height 10
type input "1"
type input "1475"
click at [401, 165] on button "Add Payment" at bounding box center [393, 166] width 79 height 10
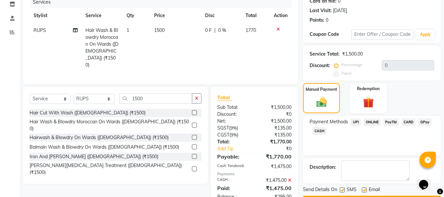
click at [409, 124] on span "CARD" at bounding box center [408, 122] width 14 height 8
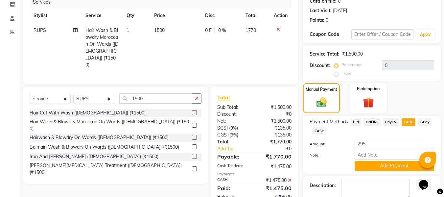
scroll to position [123, 0]
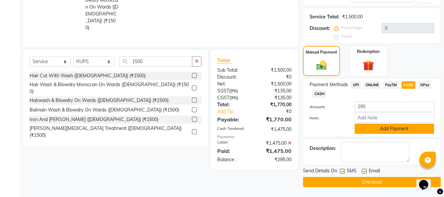
click at [402, 124] on button "Add Payment" at bounding box center [393, 129] width 79 height 10
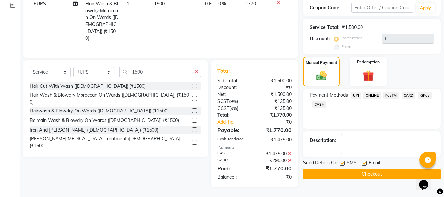
scroll to position [104, 0]
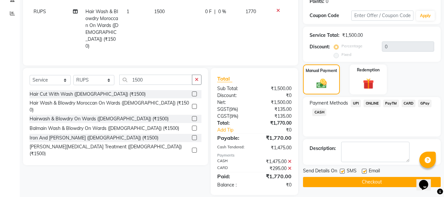
click at [339, 183] on button "Checkout" at bounding box center [372, 182] width 138 height 10
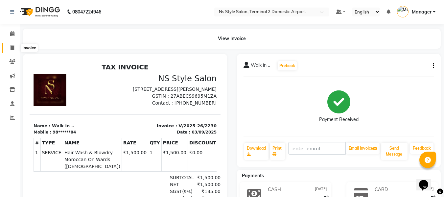
click at [12, 45] on icon at bounding box center [13, 47] width 4 height 5
select select "service"
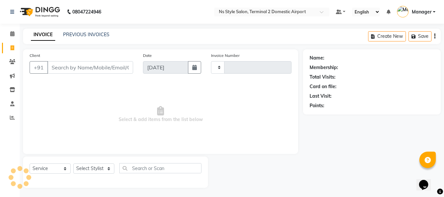
scroll to position [1, 0]
type input "2231"
select select "5661"
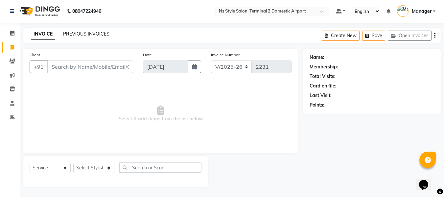
click at [79, 33] on link "PREVIOUS INVOICES" at bounding box center [86, 34] width 46 height 6
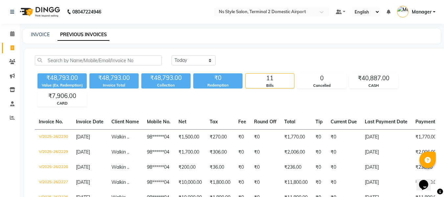
click at [37, 37] on div "INVOICE" at bounding box center [40, 34] width 19 height 7
click at [38, 37] on link "INVOICE" at bounding box center [40, 35] width 19 height 6
select select "service"
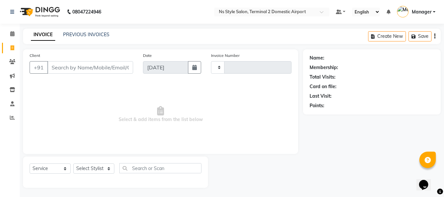
scroll to position [1, 0]
click at [38, 37] on link "INVOICE" at bounding box center [43, 34] width 24 height 12
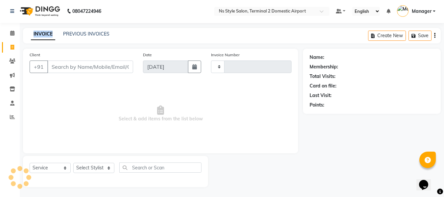
type input "2231"
select select "5661"
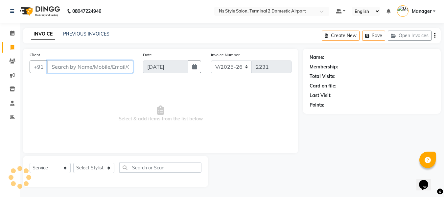
click at [71, 65] on input "Client" at bounding box center [90, 66] width 86 height 12
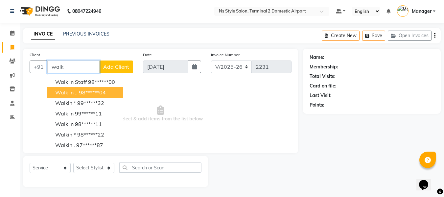
click at [82, 89] on button "Walk in .. 98******04" at bounding box center [85, 92] width 76 height 11
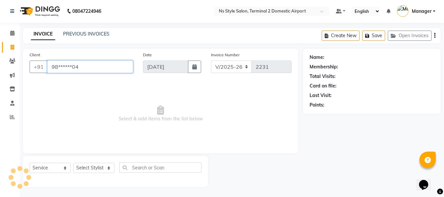
type input "98******04"
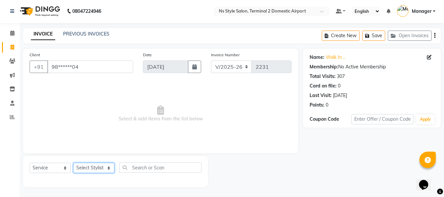
drag, startPoint x: 96, startPoint y: 169, endPoint x: 101, endPoint y: 11, distance: 157.1
click at [101, 11] on app-home "08047224946 Select Location × Ns Style Salon, Terminal 2 Domestic Airport Defau…" at bounding box center [222, 97] width 444 height 197
select select "45698"
click at [73, 163] on select "Select Stylist ASHA [PERSON_NAME] [PERSON_NAME] EHATESHAM [PERSON_NAME] [PERSON…" at bounding box center [93, 168] width 41 height 10
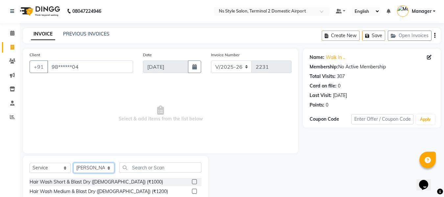
scroll to position [66, 0]
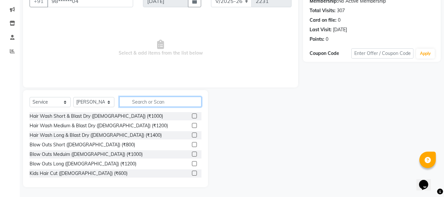
click at [149, 104] on input "text" at bounding box center [160, 102] width 82 height 10
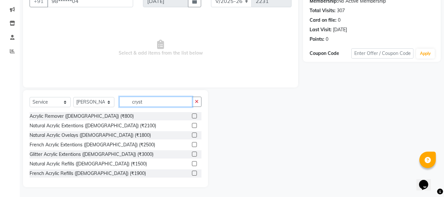
scroll to position [39, 0]
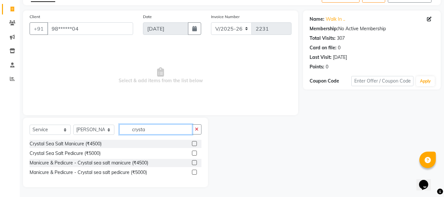
type input "crysta"
click at [194, 153] on label at bounding box center [194, 152] width 5 height 5
click at [194, 153] on input "checkbox" at bounding box center [194, 153] width 4 height 4
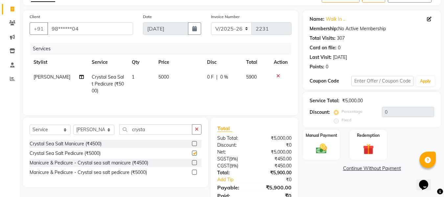
checkbox input "false"
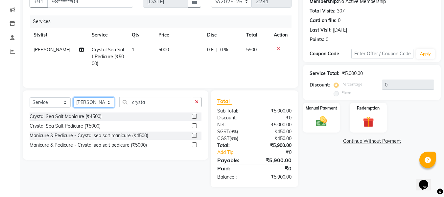
drag, startPoint x: 100, startPoint y: 103, endPoint x: 98, endPoint y: 80, distance: 23.1
click at [98, 80] on div "Client +91 98******04 Date [DATE] Invoice Number V/2025 V/[PHONE_NUMBER] Servic…" at bounding box center [160, 85] width 285 height 204
select select "39708"
click at [73, 97] on select "Select Stylist ASHA [PERSON_NAME] [PERSON_NAME] EHATESHAM [PERSON_NAME] [PERSON…" at bounding box center [93, 102] width 41 height 10
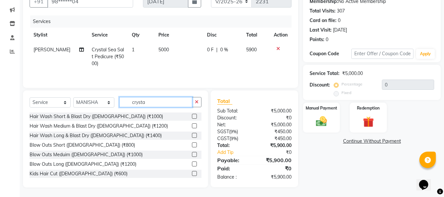
click at [152, 102] on input "crysta" at bounding box center [155, 102] width 73 height 10
type input "c"
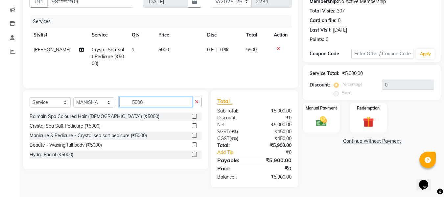
type input "5000"
click at [192, 154] on label at bounding box center [194, 154] width 5 height 5
click at [192, 154] on input "checkbox" at bounding box center [194, 154] width 4 height 4
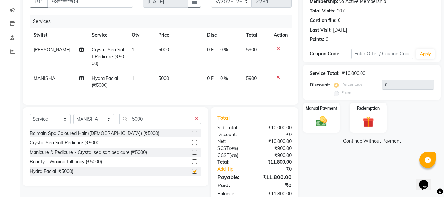
checkbox input "false"
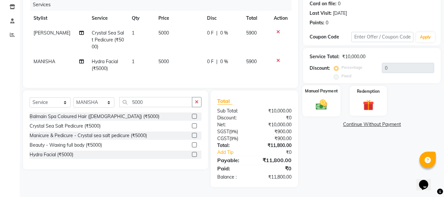
click at [319, 98] on img at bounding box center [321, 104] width 18 height 13
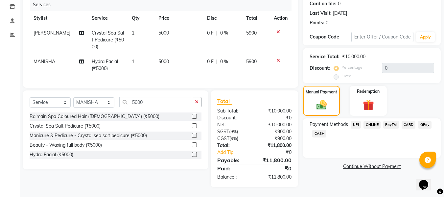
click at [406, 121] on span "CARD" at bounding box center [408, 125] width 14 height 8
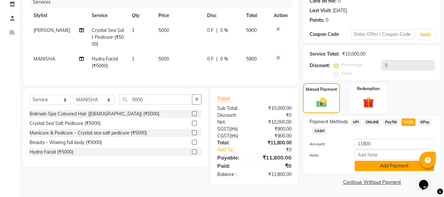
click at [388, 167] on button "Add Payment" at bounding box center [393, 166] width 79 height 10
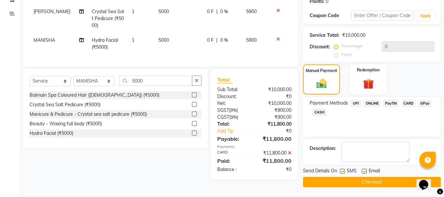
click at [385, 179] on button "Checkout" at bounding box center [372, 182] width 138 height 10
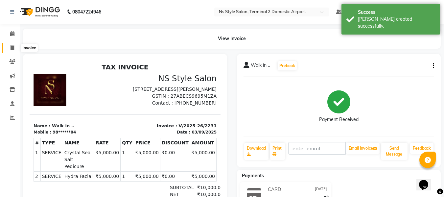
click at [7, 46] on span at bounding box center [12, 48] width 11 height 8
select select "5661"
select select "service"
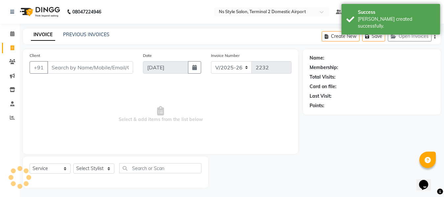
scroll to position [1, 0]
click at [80, 69] on input "Client" at bounding box center [90, 66] width 86 height 12
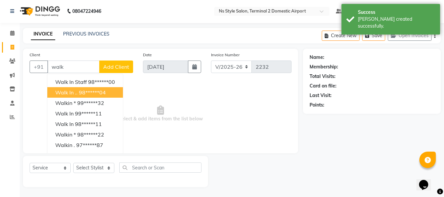
click at [82, 94] on ngb-highlight "98******04" at bounding box center [92, 92] width 27 height 7
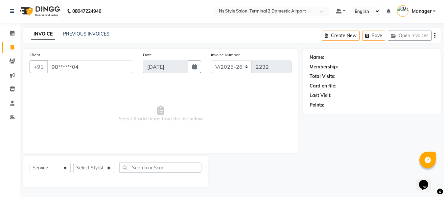
type input "98******04"
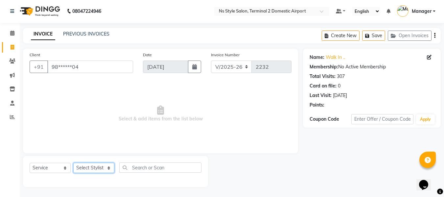
click at [98, 170] on select "Select Stylist ASHA [PERSON_NAME] [PERSON_NAME] EHATESHAM [PERSON_NAME] [PERSON…" at bounding box center [93, 168] width 41 height 10
select select "39691"
click at [73, 163] on select "Select Stylist ASHA [PERSON_NAME] [PERSON_NAME] EHATESHAM [PERSON_NAME] [PERSON…" at bounding box center [93, 168] width 41 height 10
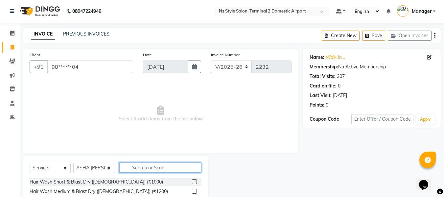
click at [168, 167] on input "text" at bounding box center [160, 167] width 82 height 10
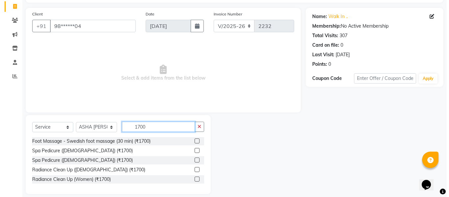
scroll to position [42, 0]
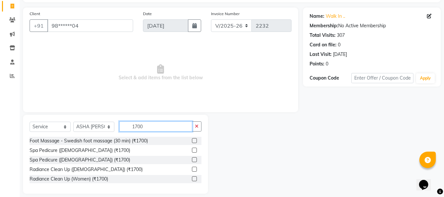
type input "1700"
click at [194, 139] on label at bounding box center [194, 140] width 5 height 5
click at [194, 139] on input "checkbox" at bounding box center [194, 141] width 4 height 4
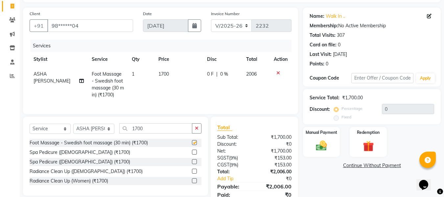
checkbox input "false"
click at [79, 80] on icon at bounding box center [81, 81] width 5 height 5
select select "39691"
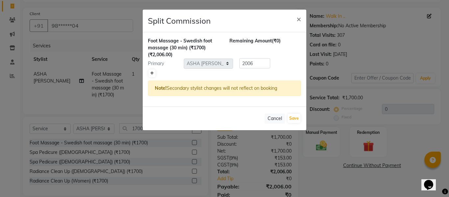
click at [154, 73] on link at bounding box center [151, 73] width 7 height 8
type input "1003"
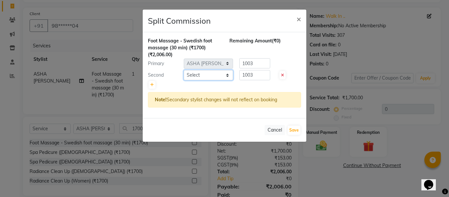
click at [208, 73] on select "Select ASHA [PERSON_NAME] [PERSON_NAME] EHATESHAM [PERSON_NAME] [PERSON_NAME] […" at bounding box center [208, 75] width 49 height 10
select select "45698"
click at [184, 70] on select "Select ASHA [PERSON_NAME] [PERSON_NAME] EHATESHAM [PERSON_NAME] [PERSON_NAME] […" at bounding box center [208, 75] width 49 height 10
click at [265, 73] on input "1003" at bounding box center [254, 75] width 31 height 10
type input "1"
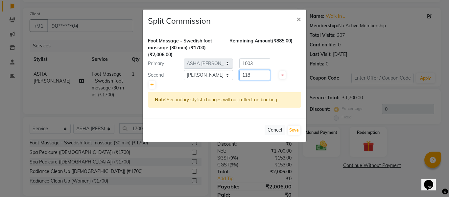
type input "118"
click at [258, 61] on input "1003" at bounding box center [254, 63] width 31 height 10
type input "1"
type input "1888"
click at [291, 128] on button "Save" at bounding box center [293, 129] width 13 height 9
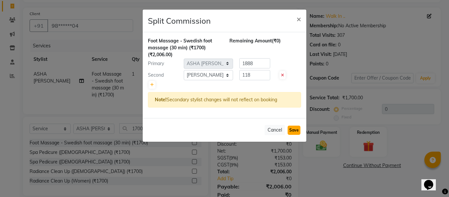
select select "Select"
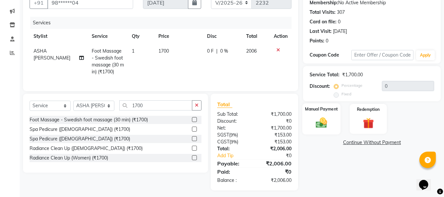
click at [319, 123] on img at bounding box center [321, 122] width 18 height 13
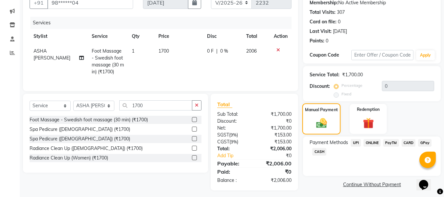
scroll to position [73, 0]
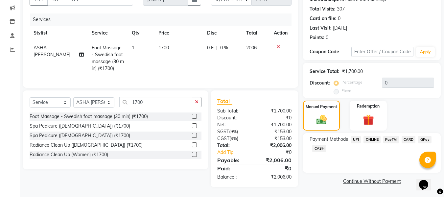
click at [411, 136] on span "CARD" at bounding box center [408, 140] width 14 height 8
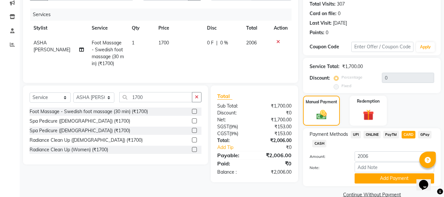
scroll to position [85, 0]
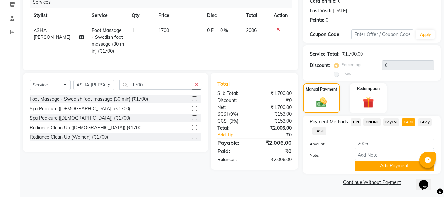
click at [394, 172] on div "Payment Methods UPI ONLINE PayTM CARD GPay CASH Amount: 2006 Note: Add Payment" at bounding box center [372, 145] width 138 height 58
click at [394, 166] on button "Add Payment" at bounding box center [393, 166] width 79 height 10
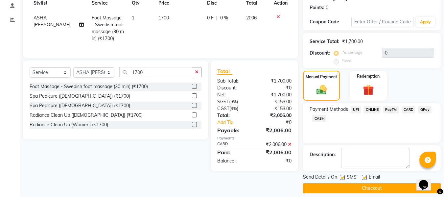
scroll to position [100, 0]
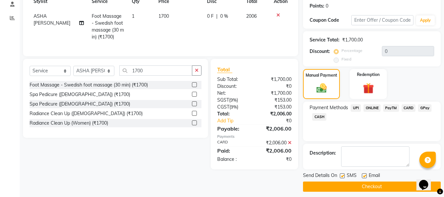
click at [381, 186] on button "Checkout" at bounding box center [372, 186] width 138 height 10
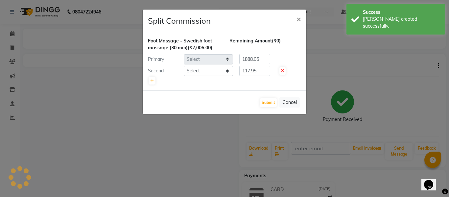
select select "39691"
select select "45698"
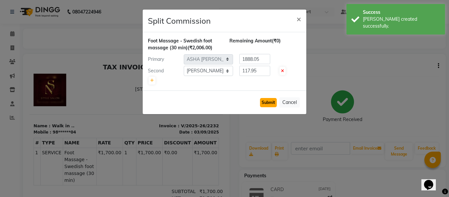
click at [272, 101] on button "Submit" at bounding box center [268, 102] width 17 height 9
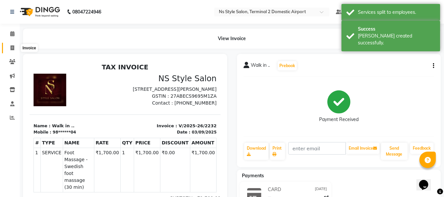
click at [10, 47] on span at bounding box center [12, 48] width 11 height 8
select select "service"
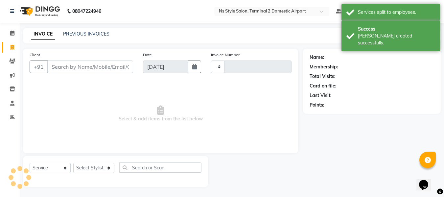
type input "2233"
select select "5661"
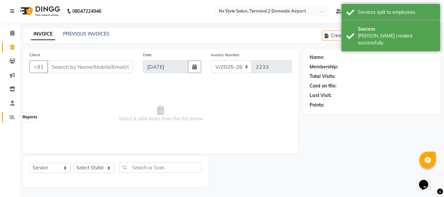
click at [11, 115] on icon at bounding box center [12, 116] width 5 height 5
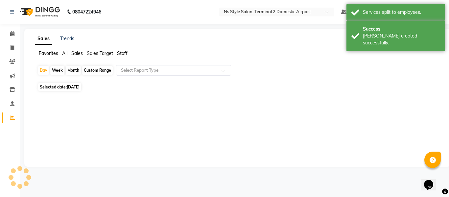
click at [126, 54] on span "Staff" at bounding box center [122, 53] width 11 height 6
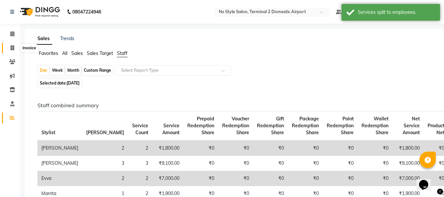
click at [11, 47] on icon at bounding box center [13, 47] width 4 height 5
select select "service"
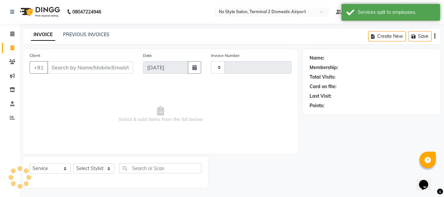
scroll to position [1, 0]
type input "2233"
select select "5661"
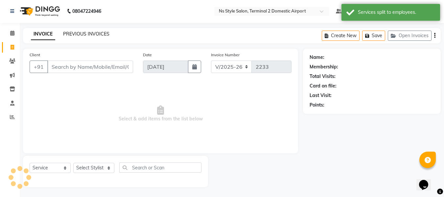
click at [82, 35] on link "PREVIOUS INVOICES" at bounding box center [86, 34] width 46 height 6
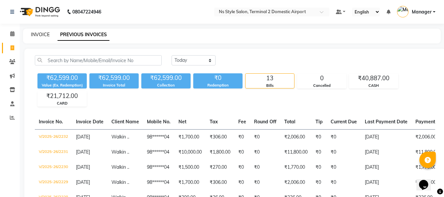
click at [43, 36] on link "INVOICE" at bounding box center [40, 35] width 19 height 6
select select "service"
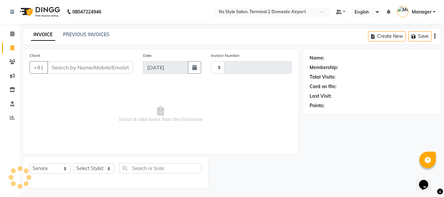
scroll to position [1, 0]
type input "2233"
select select "5661"
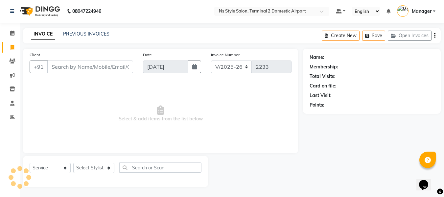
click at [65, 67] on input "Client" at bounding box center [90, 66] width 86 height 12
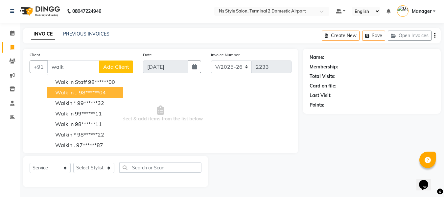
click at [77, 93] on span "Walk in .." at bounding box center [66, 92] width 22 height 7
type input "98******04"
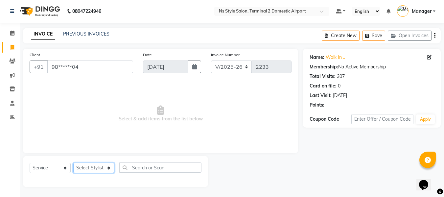
click at [97, 170] on select "Select Stylist ASHA [PERSON_NAME] [PERSON_NAME] EHATESHAM [PERSON_NAME] [PERSON…" at bounding box center [93, 168] width 41 height 10
select select "43846"
click at [73, 163] on select "Select Stylist ASHA [PERSON_NAME] [PERSON_NAME] EHATESHAM [PERSON_NAME] [PERSON…" at bounding box center [93, 168] width 41 height 10
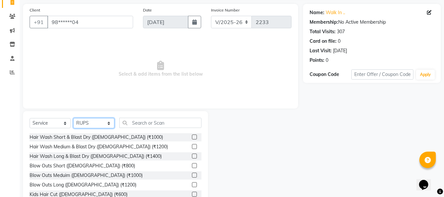
scroll to position [46, 0]
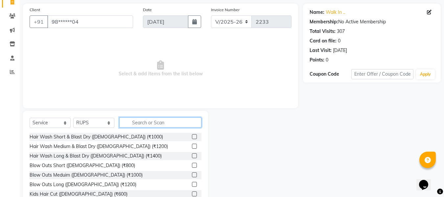
click at [159, 122] on input "text" at bounding box center [160, 122] width 82 height 10
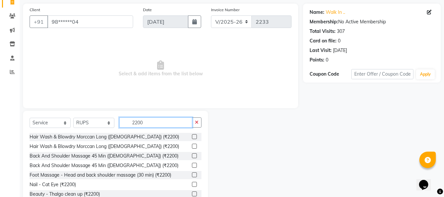
type input "2200"
click at [192, 136] on label at bounding box center [194, 136] width 5 height 5
click at [192, 136] on input "checkbox" at bounding box center [194, 137] width 4 height 4
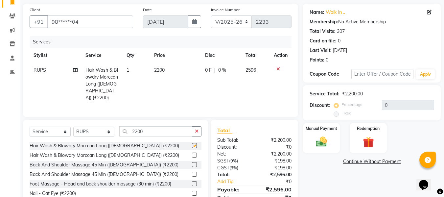
checkbox input "false"
click at [104, 126] on select "Select Stylist ASHA [PERSON_NAME] [PERSON_NAME] EHATESHAM [PERSON_NAME] [PERSON…" at bounding box center [93, 131] width 41 height 10
select select "39691"
click at [73, 126] on select "Select Stylist ASHA [PERSON_NAME] [PERSON_NAME] EHATESHAM [PERSON_NAME] [PERSON…" at bounding box center [93, 131] width 41 height 10
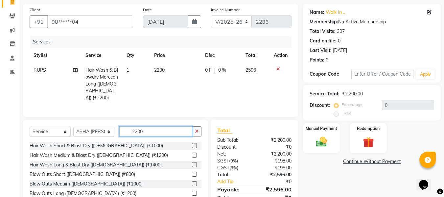
click at [158, 129] on input "2200" at bounding box center [155, 131] width 73 height 10
type input "2"
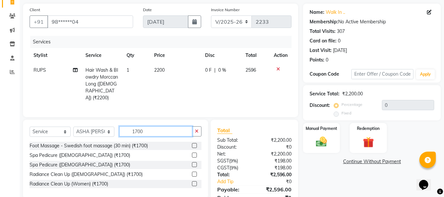
type input "1700"
click at [194, 144] on label at bounding box center [194, 145] width 5 height 5
click at [194, 144] on input "checkbox" at bounding box center [194, 146] width 4 height 4
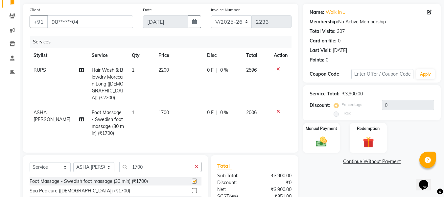
checkbox input "false"
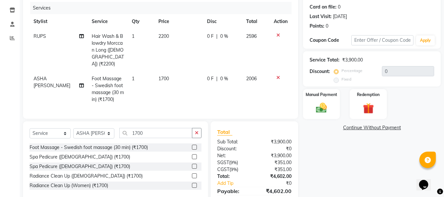
scroll to position [80, 0]
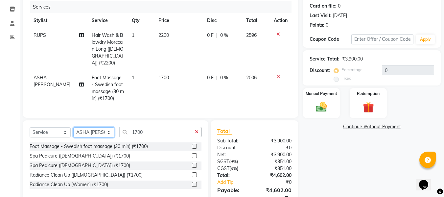
click at [98, 130] on select "Select Stylist ASHA [PERSON_NAME] [PERSON_NAME] EHATESHAM [PERSON_NAME] [PERSON…" at bounding box center [93, 132] width 41 height 10
select select "39706"
click at [73, 127] on select "Select Stylist ASHA [PERSON_NAME] [PERSON_NAME] EHATESHAM [PERSON_NAME] [PERSON…" at bounding box center [93, 132] width 41 height 10
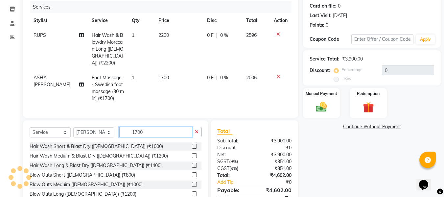
click at [154, 131] on input "1700" at bounding box center [155, 132] width 73 height 10
type input "1"
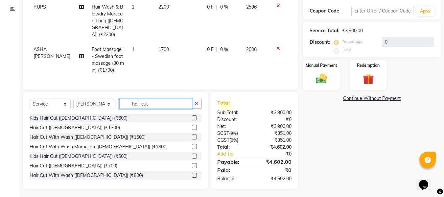
scroll to position [39, 0]
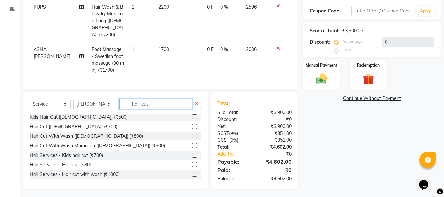
type input "hair cut"
click at [192, 174] on label at bounding box center [194, 173] width 5 height 5
click at [192, 174] on input "checkbox" at bounding box center [194, 174] width 4 height 4
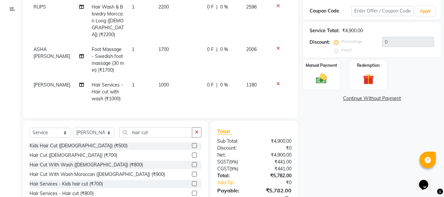
checkbox input "false"
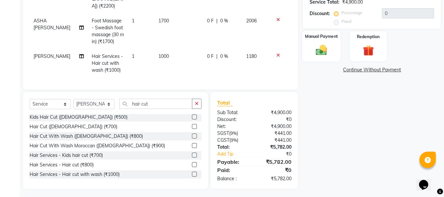
click at [318, 53] on img at bounding box center [321, 49] width 18 height 13
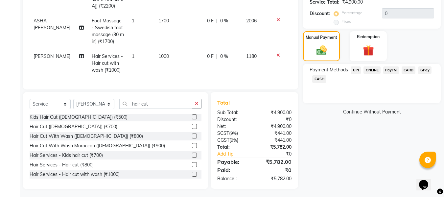
click at [405, 68] on span "CARD" at bounding box center [408, 70] width 14 height 8
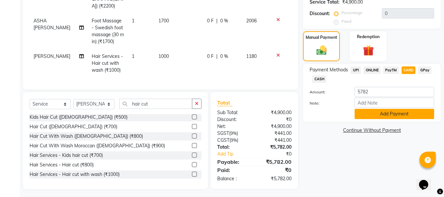
click at [400, 113] on button "Add Payment" at bounding box center [393, 114] width 79 height 10
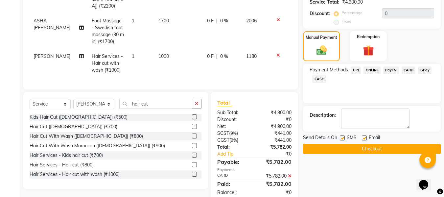
scroll to position [151, 0]
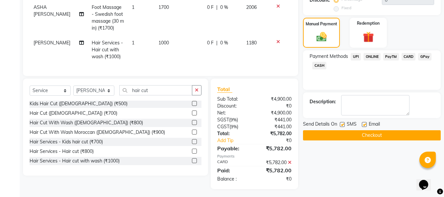
click at [384, 137] on button "Checkout" at bounding box center [372, 135] width 138 height 10
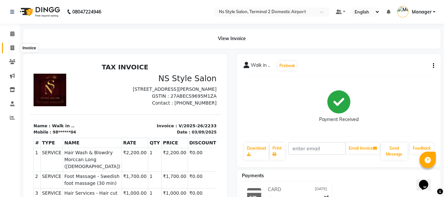
click at [9, 47] on span at bounding box center [12, 48] width 11 height 8
select select "service"
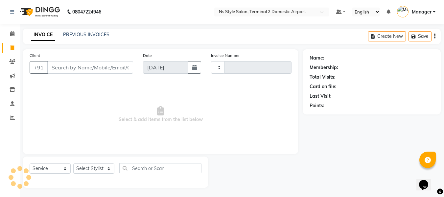
scroll to position [1, 0]
type input "2234"
select select "5661"
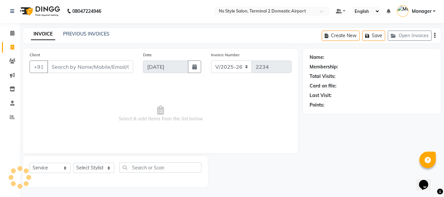
click at [66, 66] on input "Client" at bounding box center [90, 66] width 86 height 12
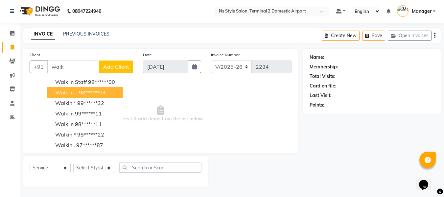
click at [84, 93] on ngb-highlight "98******04" at bounding box center [92, 92] width 27 height 7
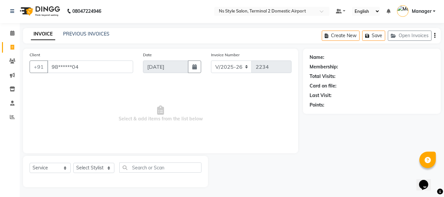
type input "98******04"
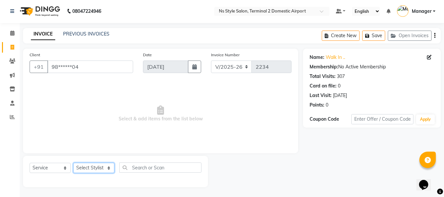
click at [93, 165] on select "Select Stylist ASHA [PERSON_NAME] [PERSON_NAME] EHATESHAM [PERSON_NAME] [PERSON…" at bounding box center [93, 168] width 41 height 10
select select "39691"
click at [73, 163] on select "Select Stylist ASHA [PERSON_NAME] [PERSON_NAME] EHATESHAM [PERSON_NAME] [PERSON…" at bounding box center [93, 168] width 41 height 10
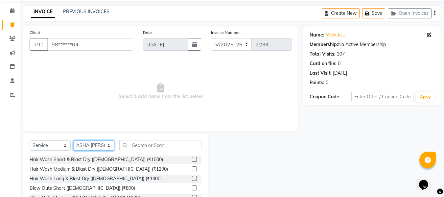
scroll to position [24, 0]
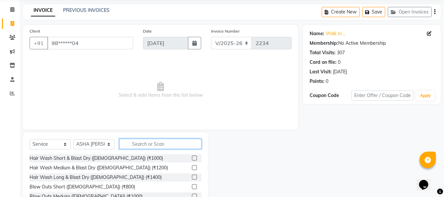
click at [168, 144] on input "text" at bounding box center [160, 144] width 82 height 10
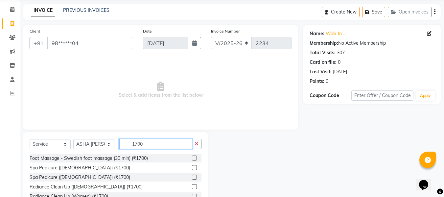
type input "1700"
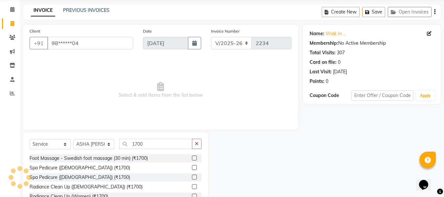
click at [194, 158] on label at bounding box center [194, 157] width 5 height 5
click at [194, 158] on input "checkbox" at bounding box center [194, 158] width 4 height 4
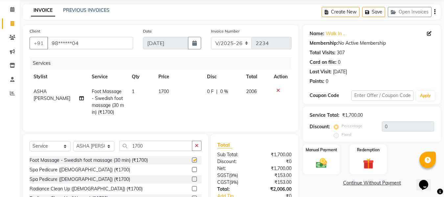
checkbox input "false"
click at [102, 148] on select "Select Stylist ASHA [PERSON_NAME] [PERSON_NAME] EHATESHAM [PERSON_NAME] [PERSON…" at bounding box center [93, 146] width 41 height 10
select select "39696"
click at [73, 146] on select "Select Stylist ASHA [PERSON_NAME] [PERSON_NAME] EHATESHAM [PERSON_NAME] [PERSON…" at bounding box center [93, 146] width 41 height 10
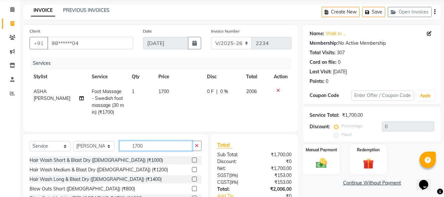
click at [161, 150] on input "1700" at bounding box center [155, 146] width 73 height 10
type input "1700"
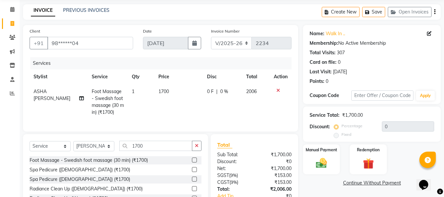
click at [193, 162] on label at bounding box center [194, 159] width 5 height 5
click at [193, 162] on input "checkbox" at bounding box center [194, 160] width 4 height 4
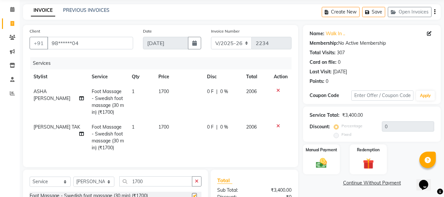
checkbox input "false"
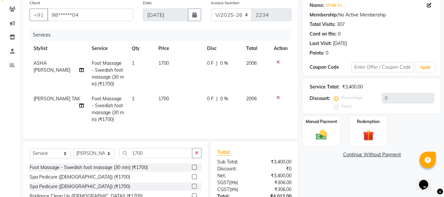
scroll to position [55, 0]
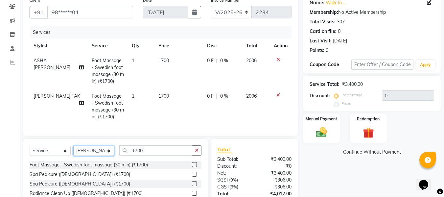
click at [90, 154] on select "Select Stylist ASHA [PERSON_NAME] [PERSON_NAME] EHATESHAM [PERSON_NAME] [PERSON…" at bounding box center [93, 151] width 41 height 10
select select "39706"
click at [73, 150] on select "Select Stylist ASHA [PERSON_NAME] [PERSON_NAME] EHATESHAM [PERSON_NAME] [PERSON…" at bounding box center [93, 151] width 41 height 10
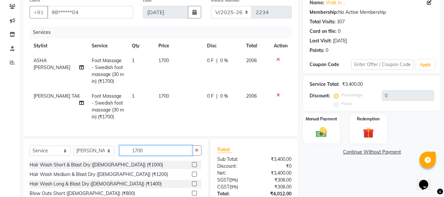
click at [150, 154] on input "1700" at bounding box center [155, 150] width 73 height 10
type input "1"
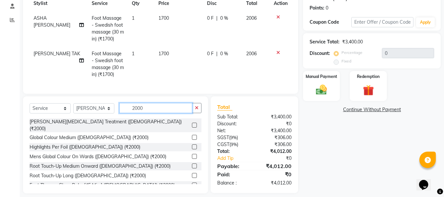
scroll to position [101, 0]
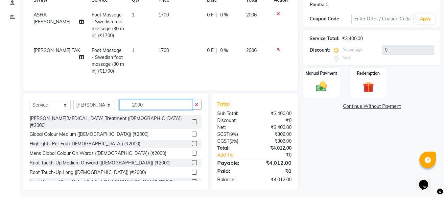
type input "2000"
click at [192, 124] on label at bounding box center [194, 121] width 5 height 5
click at [192, 124] on input "checkbox" at bounding box center [194, 122] width 4 height 4
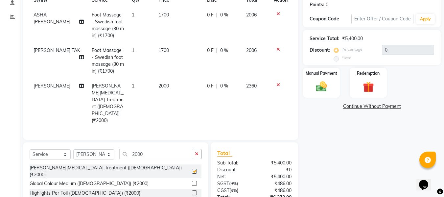
checkbox input "false"
click at [326, 85] on img at bounding box center [321, 86] width 18 height 13
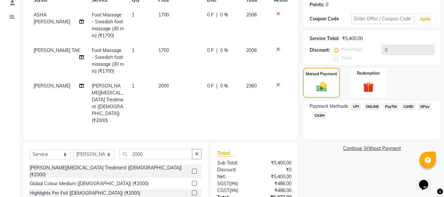
click at [408, 106] on span "CARD" at bounding box center [408, 107] width 14 height 8
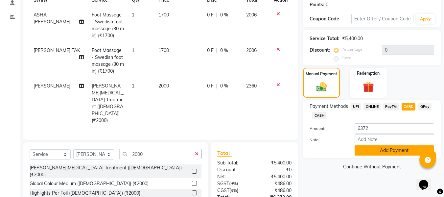
click at [388, 148] on button "Add Payment" at bounding box center [393, 150] width 79 height 10
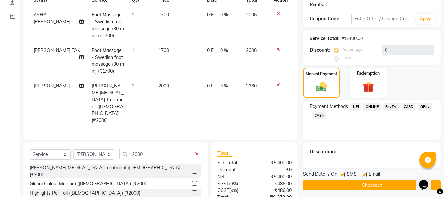
click at [373, 182] on button "Checkout" at bounding box center [372, 185] width 138 height 10
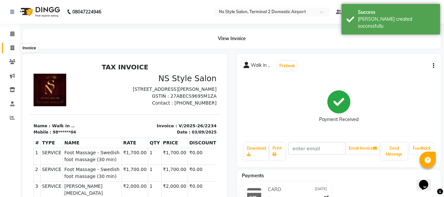
click at [16, 50] on span at bounding box center [12, 48] width 11 height 8
select select "service"
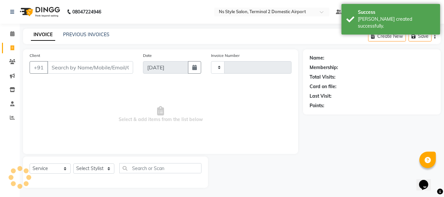
scroll to position [1, 0]
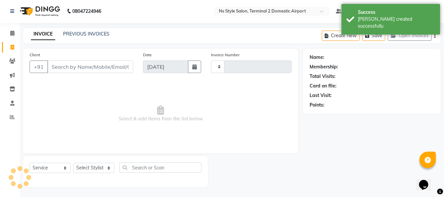
type input "2235"
select select "5661"
click at [58, 66] on input "Client" at bounding box center [90, 66] width 86 height 12
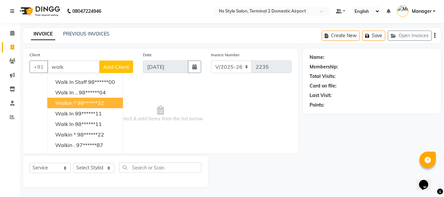
click at [96, 98] on button "Walkin * 99******32" at bounding box center [85, 103] width 76 height 11
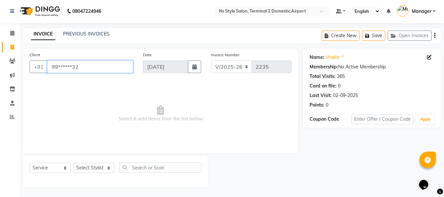
click at [81, 61] on input "99******32" at bounding box center [90, 66] width 86 height 12
type input "9"
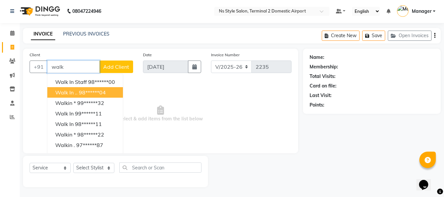
click at [95, 97] on button "Walk in .. 98******04" at bounding box center [85, 92] width 76 height 11
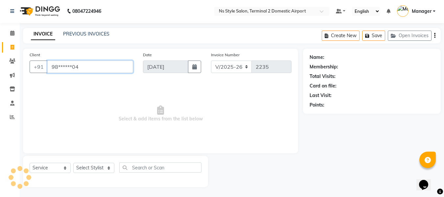
type input "98******04"
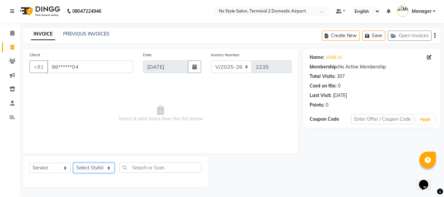
click at [93, 165] on select "Select Stylist ASHA [PERSON_NAME] [PERSON_NAME] EHATESHAM [PERSON_NAME] [PERSON…" at bounding box center [93, 168] width 41 height 10
select select "39696"
click at [73, 163] on select "Select Stylist ASHA [PERSON_NAME] [PERSON_NAME] EHATESHAM [PERSON_NAME] [PERSON…" at bounding box center [93, 168] width 41 height 10
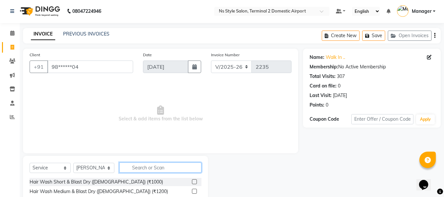
click at [155, 166] on input "text" at bounding box center [160, 167] width 82 height 10
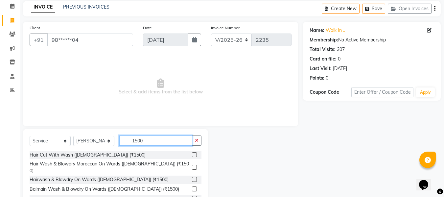
scroll to position [28, 0]
type input "1500"
click at [192, 165] on label at bounding box center [194, 166] width 5 height 5
click at [192, 165] on input "checkbox" at bounding box center [194, 167] width 4 height 4
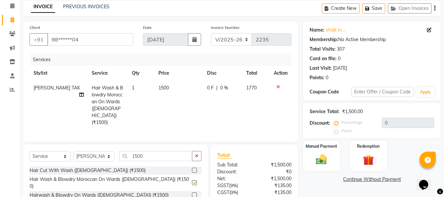
checkbox input "false"
click at [91, 151] on select "Select Stylist ASHA [PERSON_NAME] [PERSON_NAME] EHATESHAM [PERSON_NAME] [PERSON…" at bounding box center [93, 156] width 41 height 10
select select "39702"
click at [73, 151] on select "Select Stylist ASHA [PERSON_NAME] [PERSON_NAME] EHATESHAM [PERSON_NAME] [PERSON…" at bounding box center [93, 156] width 41 height 10
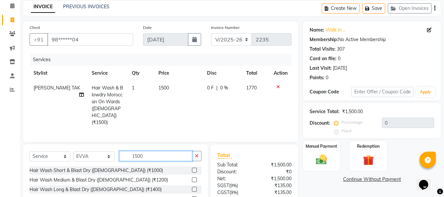
click at [157, 151] on input "1500" at bounding box center [155, 156] width 73 height 10
type input "1"
type input "1700"
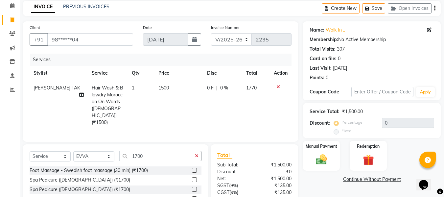
click at [196, 168] on label at bounding box center [194, 170] width 5 height 5
click at [196, 168] on input "checkbox" at bounding box center [194, 170] width 4 height 4
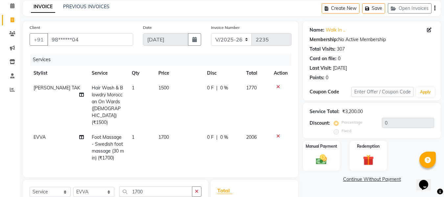
checkbox input "false"
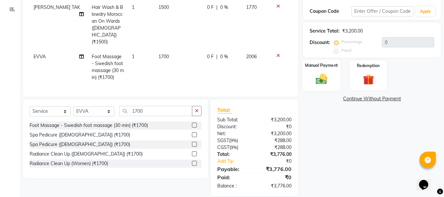
click at [321, 88] on div "Manual Payment" at bounding box center [321, 74] width 38 height 31
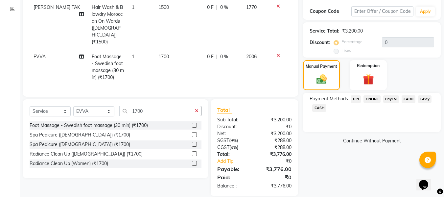
click at [410, 101] on span "CARD" at bounding box center [408, 99] width 14 height 8
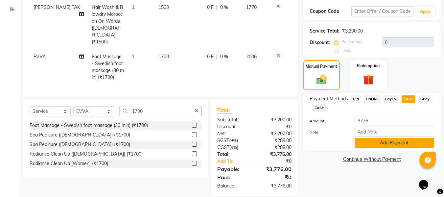
click at [395, 144] on button "Add Payment" at bounding box center [393, 143] width 79 height 10
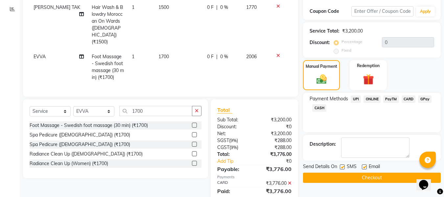
scroll to position [122, 0]
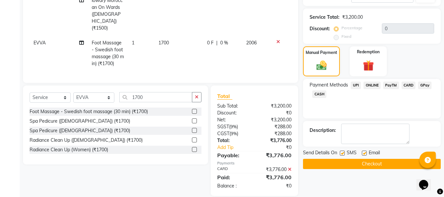
click at [375, 163] on button "Checkout" at bounding box center [372, 164] width 138 height 10
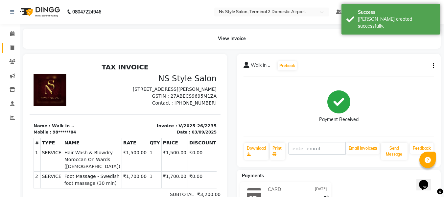
click at [16, 44] on link "Invoice" at bounding box center [10, 48] width 16 height 11
select select "service"
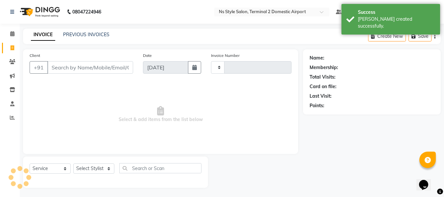
scroll to position [1, 0]
type input "2236"
select select "5661"
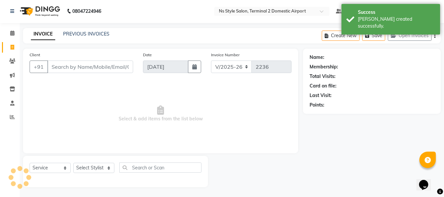
click at [65, 67] on input "Client" at bounding box center [90, 66] width 86 height 12
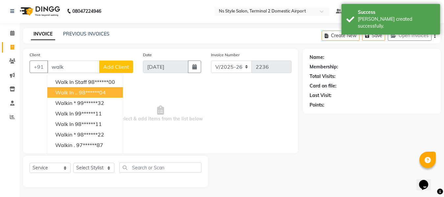
click at [70, 94] on span "Walk in .." at bounding box center [66, 92] width 22 height 7
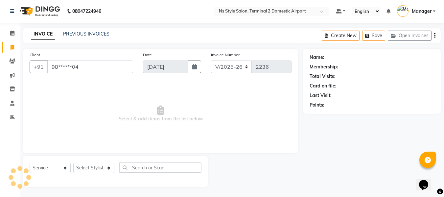
type input "98******04"
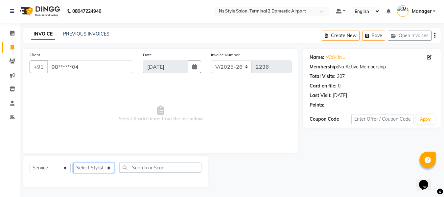
drag, startPoint x: 97, startPoint y: 170, endPoint x: 98, endPoint y: 131, distance: 38.4
click at [98, 131] on div "Client +91 98******04 Date [DATE] Invoice Number V/2025 V/[PHONE_NUMBER] Select…" at bounding box center [160, 118] width 285 height 138
select select "43846"
click at [73, 163] on select "Select Stylist ASHA [PERSON_NAME] [PERSON_NAME] EHATESHAM [PERSON_NAME] [PERSON…" at bounding box center [93, 168] width 41 height 10
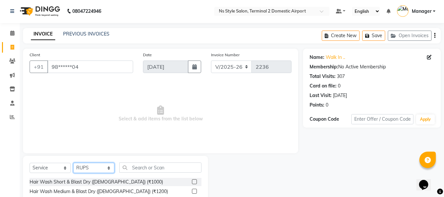
scroll to position [66, 0]
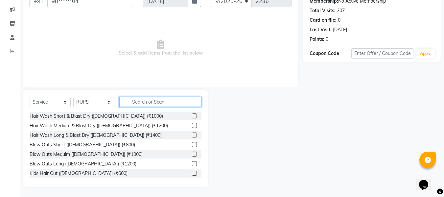
click at [150, 102] on input "text" at bounding box center [160, 102] width 82 height 10
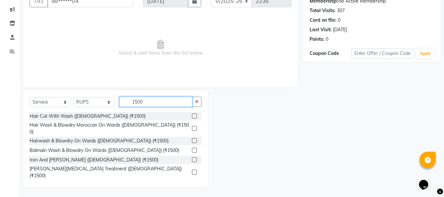
type input "1500"
click at [192, 126] on label at bounding box center [194, 128] width 5 height 5
click at [192, 126] on input "checkbox" at bounding box center [194, 128] width 4 height 4
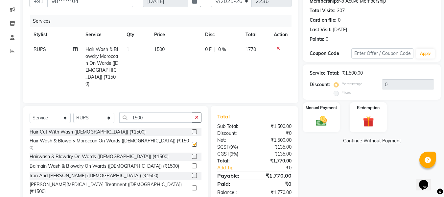
checkbox input "false"
click at [320, 117] on img at bounding box center [321, 120] width 18 height 13
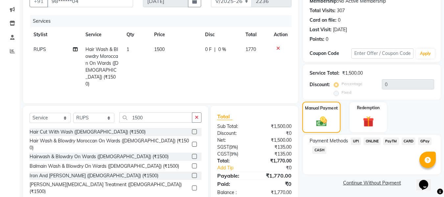
scroll to position [73, 0]
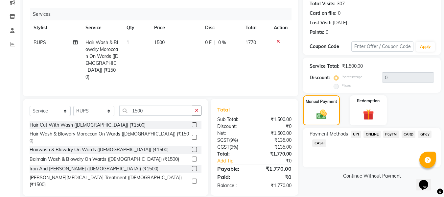
click at [406, 133] on span "CARD" at bounding box center [408, 134] width 14 height 8
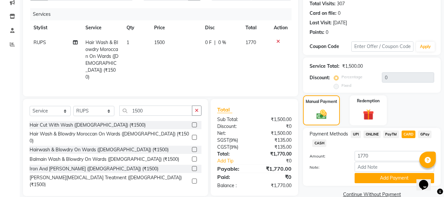
scroll to position [85, 0]
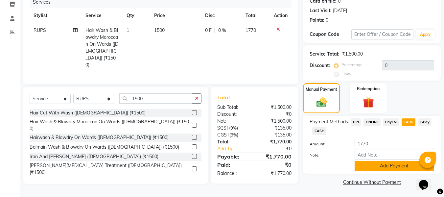
click at [401, 162] on button "Add Payment" at bounding box center [393, 166] width 79 height 10
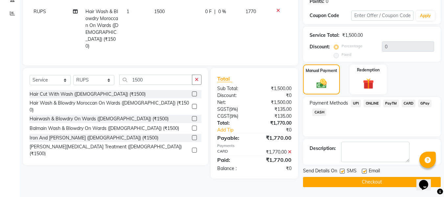
click at [386, 184] on button "Checkout" at bounding box center [372, 182] width 138 height 10
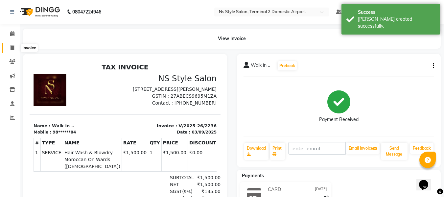
click at [15, 49] on span at bounding box center [12, 48] width 11 height 8
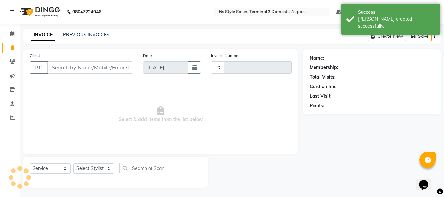
scroll to position [1, 0]
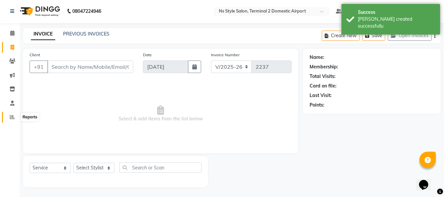
click at [10, 118] on icon at bounding box center [12, 116] width 5 height 5
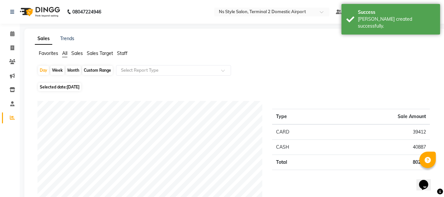
click at [121, 53] on span "Staff" at bounding box center [122, 53] width 11 height 6
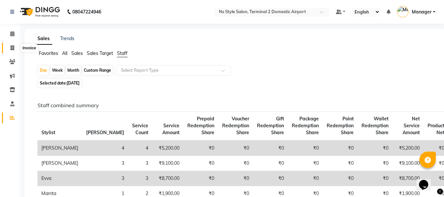
click at [12, 48] on icon at bounding box center [13, 47] width 4 height 5
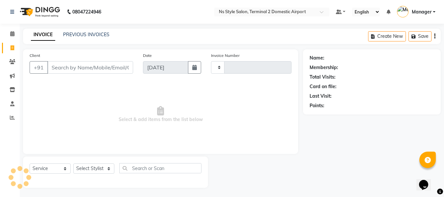
scroll to position [1, 0]
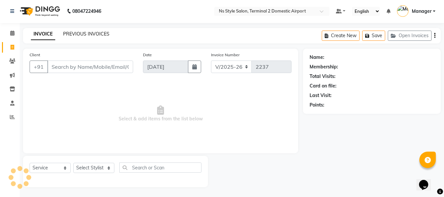
click at [93, 33] on link "PREVIOUS INVOICES" at bounding box center [86, 34] width 46 height 6
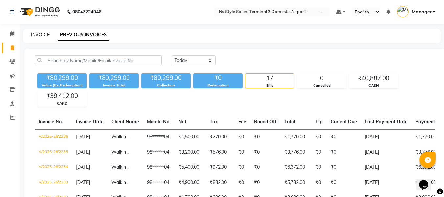
click at [42, 35] on link "INVOICE" at bounding box center [40, 35] width 19 height 6
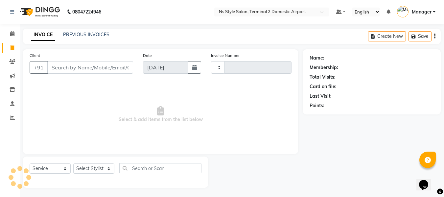
scroll to position [1, 0]
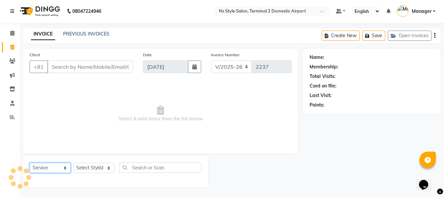
drag, startPoint x: 53, startPoint y: 165, endPoint x: 44, endPoint y: 116, distance: 49.6
click at [44, 116] on div "Client +91 Date [DATE] Invoice Number V/2025 V/[PHONE_NUMBER] Select & add item…" at bounding box center [160, 118] width 285 height 138
click at [30, 163] on select "Select Service Product Membership Package Voucher Prepaid Gift Card" at bounding box center [50, 168] width 41 height 10
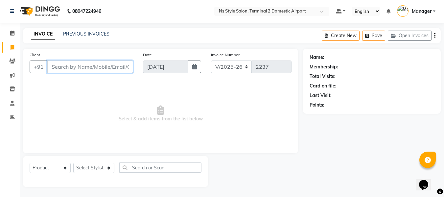
click at [87, 67] on input "Client" at bounding box center [90, 66] width 86 height 12
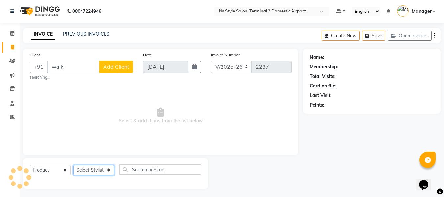
drag, startPoint x: 103, startPoint y: 170, endPoint x: 95, endPoint y: 110, distance: 60.6
click at [95, 110] on div "Client +91 walk Add Client searching... Date [DATE] Invoice Number V/2025 V/[PH…" at bounding box center [160, 119] width 285 height 140
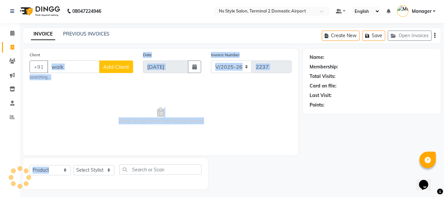
drag, startPoint x: 82, startPoint y: 163, endPoint x: 77, endPoint y: 70, distance: 93.1
click at [77, 70] on div "Client +91 walk Add Client searching... Date [DATE] Invoice Number V/2025 V/[PH…" at bounding box center [160, 119] width 285 height 140
click at [16, 34] on span at bounding box center [12, 34] width 11 height 8
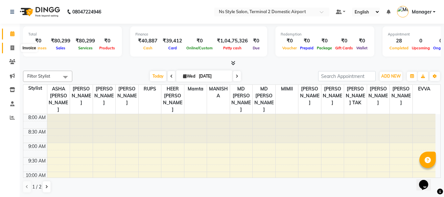
click at [8, 48] on span at bounding box center [12, 48] width 11 height 8
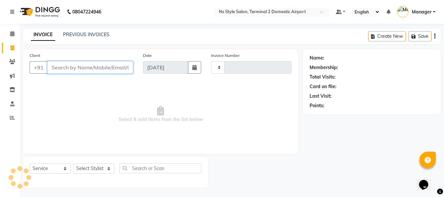
click at [59, 68] on input "Client" at bounding box center [90, 67] width 86 height 12
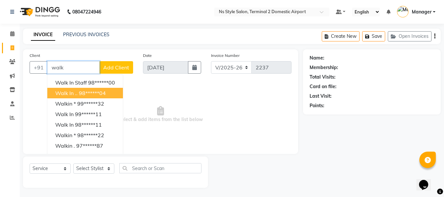
click at [75, 95] on span "Walk in .." at bounding box center [66, 93] width 22 height 7
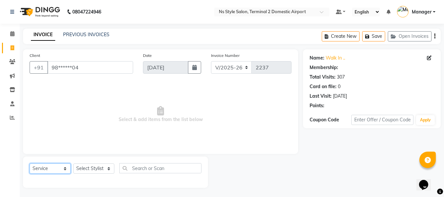
click at [51, 168] on select "Select Service Product Membership Package Voucher Prepaid Gift Card" at bounding box center [50, 168] width 41 height 10
click at [30, 163] on select "Select Service Product Membership Package Voucher Prepaid Gift Card" at bounding box center [50, 168] width 41 height 10
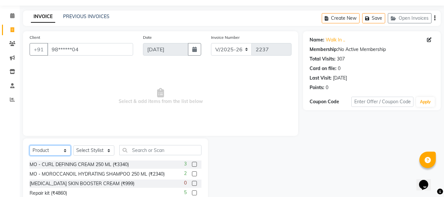
scroll to position [20, 0]
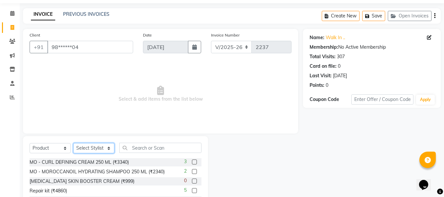
click at [98, 149] on select "Select Stylist ASHA [PERSON_NAME] [PERSON_NAME] EHATESHAM [PERSON_NAME] [PERSON…" at bounding box center [93, 148] width 41 height 10
click at [73, 143] on select "Select Stylist ASHA [PERSON_NAME] [PERSON_NAME] EHATESHAM [PERSON_NAME] [PERSON…" at bounding box center [93, 148] width 41 height 10
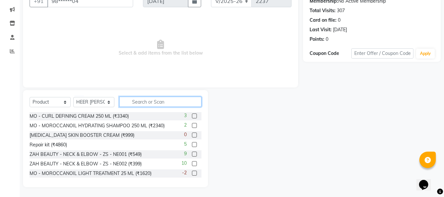
click at [152, 99] on input "text" at bounding box center [160, 102] width 82 height 10
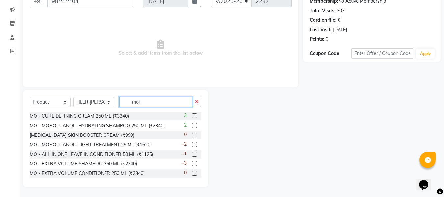
scroll to position [55, 0]
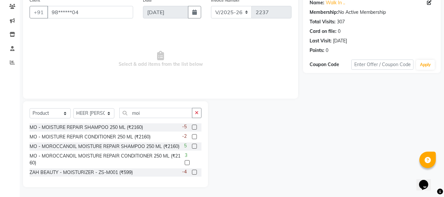
click at [195, 136] on label at bounding box center [194, 136] width 5 height 5
click at [195, 136] on input "checkbox" at bounding box center [194, 137] width 4 height 4
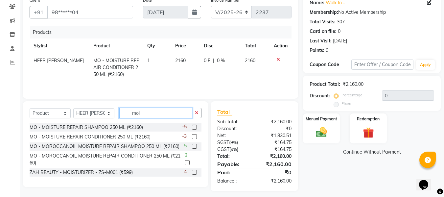
drag, startPoint x: 151, startPoint y: 118, endPoint x: 151, endPoint y: 112, distance: 5.6
click at [151, 112] on input "moi" at bounding box center [155, 113] width 73 height 10
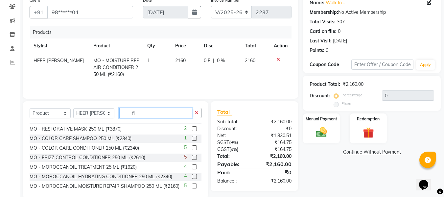
scroll to position [199, 0]
click at [192, 157] on label at bounding box center [194, 156] width 5 height 5
click at [192, 157] on input "checkbox" at bounding box center [194, 157] width 4 height 4
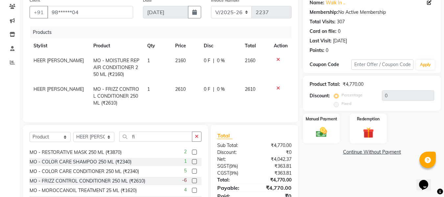
scroll to position [95, 0]
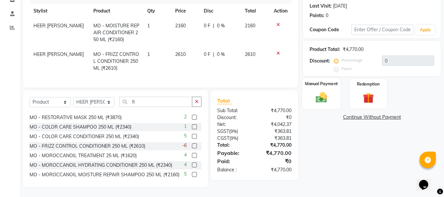
click at [327, 91] on img at bounding box center [321, 97] width 18 height 13
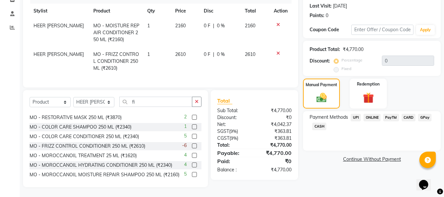
click at [411, 114] on span "CARD" at bounding box center [408, 118] width 14 height 8
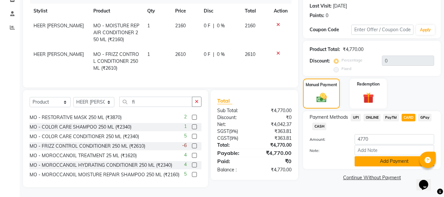
click at [402, 156] on button "Add Payment" at bounding box center [393, 161] width 79 height 10
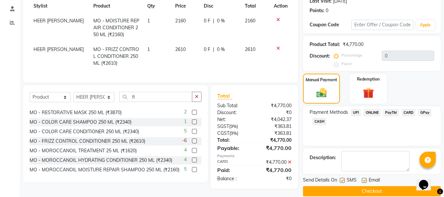
scroll to position [104, 0]
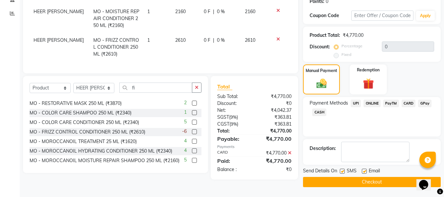
click at [387, 180] on button "Checkout" at bounding box center [372, 182] width 138 height 10
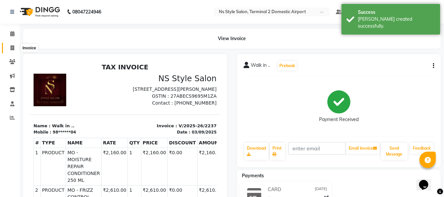
click at [13, 49] on icon at bounding box center [13, 47] width 4 height 5
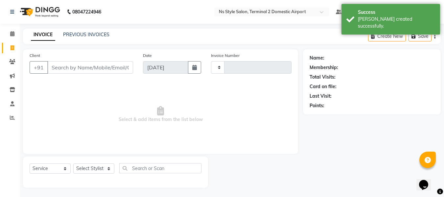
scroll to position [1, 0]
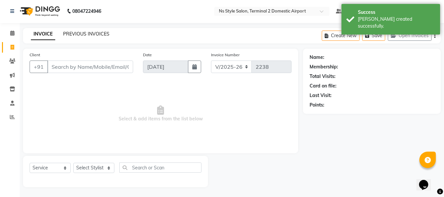
click at [74, 34] on link "PREVIOUS INVOICES" at bounding box center [86, 34] width 46 height 6
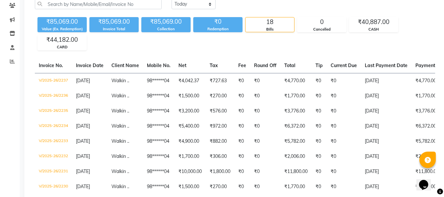
scroll to position [58, 0]
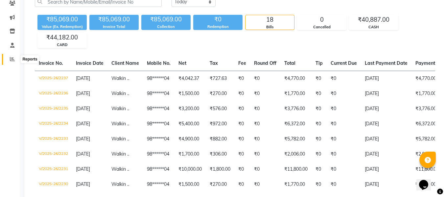
click at [12, 59] on icon at bounding box center [12, 58] width 5 height 5
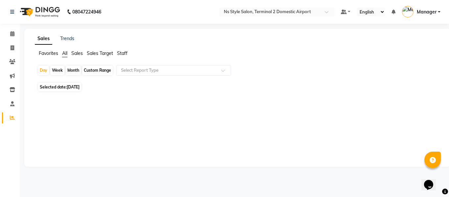
click at [125, 53] on span "Staff" at bounding box center [122, 53] width 11 height 6
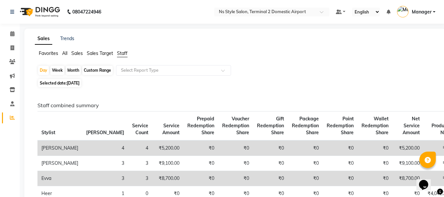
click at [74, 68] on div "Month" at bounding box center [73, 70] width 15 height 9
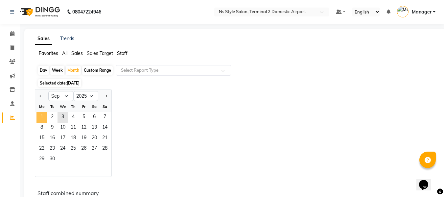
click at [45, 114] on span "1" at bounding box center [41, 117] width 11 height 11
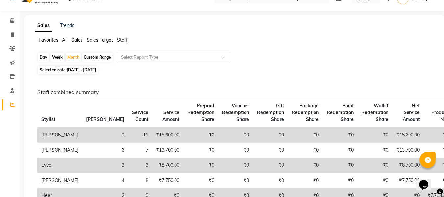
scroll to position [12, 0]
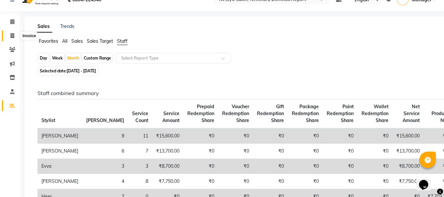
click at [8, 37] on span at bounding box center [12, 36] width 11 height 8
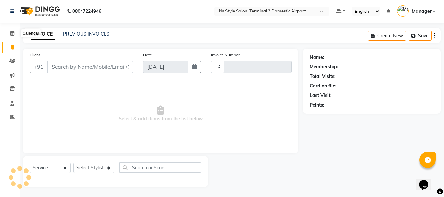
scroll to position [1, 0]
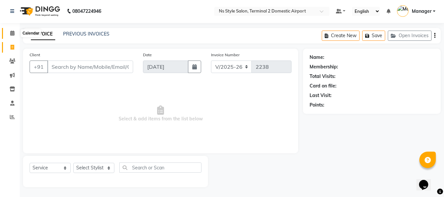
click at [14, 32] on icon at bounding box center [12, 33] width 4 height 5
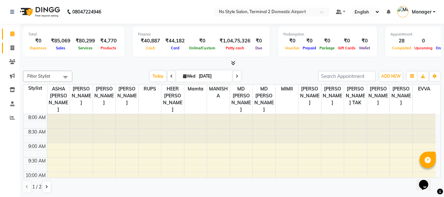
click at [15, 43] on link "Invoice" at bounding box center [10, 48] width 16 height 11
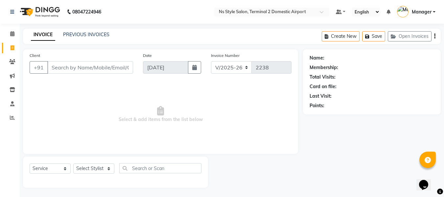
click at [15, 124] on li "Reports" at bounding box center [10, 118] width 20 height 14
click at [13, 120] on icon at bounding box center [12, 117] width 5 height 5
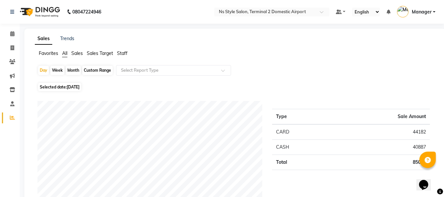
click at [121, 53] on span "Staff" at bounding box center [122, 53] width 11 height 6
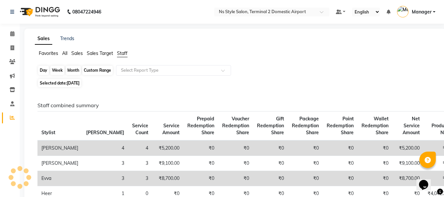
click at [44, 71] on div "Day" at bounding box center [43, 70] width 11 height 9
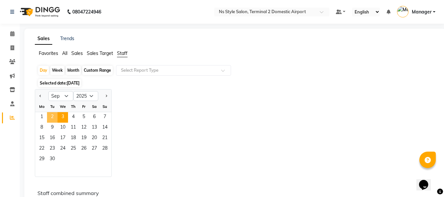
click at [56, 118] on span "2" at bounding box center [52, 117] width 11 height 11
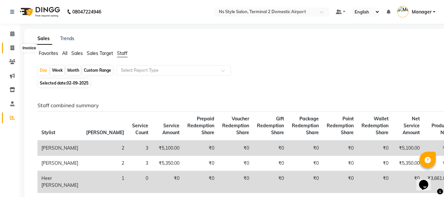
click at [14, 46] on span at bounding box center [12, 48] width 11 height 8
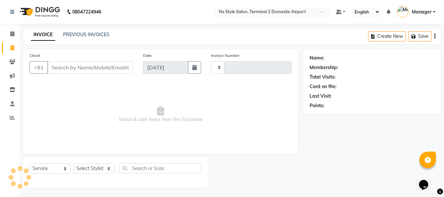
scroll to position [1, 0]
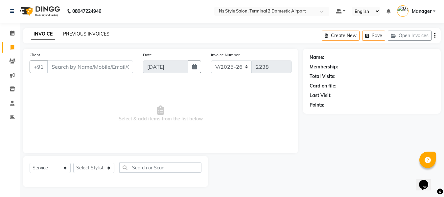
click at [81, 34] on link "PREVIOUS INVOICES" at bounding box center [86, 34] width 46 height 6
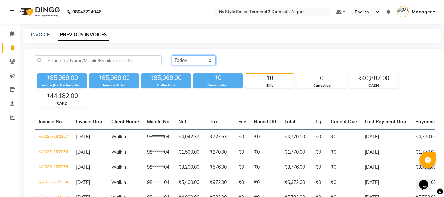
click at [202, 58] on select "[DATE] [DATE] Custom Range" at bounding box center [193, 60] width 44 height 10
click at [171, 55] on select "[DATE] [DATE] Custom Range" at bounding box center [193, 60] width 44 height 10
click at [201, 59] on select "[DATE] [DATE] Custom Range" at bounding box center [193, 60] width 44 height 10
click at [171, 55] on select "[DATE] [DATE] Custom Range" at bounding box center [193, 60] width 44 height 10
click at [45, 33] on link "INVOICE" at bounding box center [40, 35] width 19 height 6
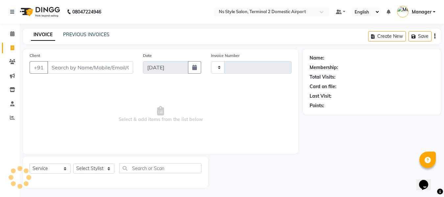
scroll to position [1, 0]
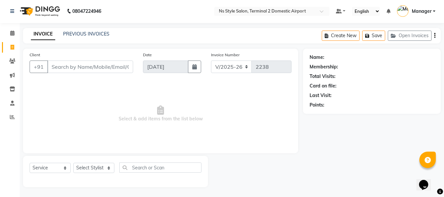
click at [72, 67] on input "Client" at bounding box center [90, 66] width 86 height 12
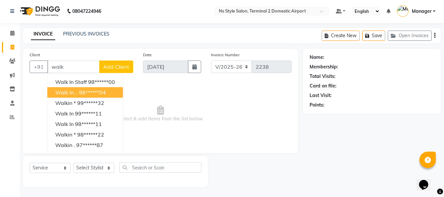
click at [82, 94] on ngb-highlight "98******04" at bounding box center [92, 92] width 27 height 7
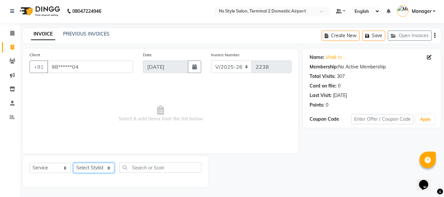
click at [91, 168] on select "Select Stylist ASHA [PERSON_NAME] [PERSON_NAME] EHATESHAM [PERSON_NAME] [PERSON…" at bounding box center [93, 168] width 41 height 10
click at [73, 163] on select "Select Stylist ASHA [PERSON_NAME] [PERSON_NAME] EHATESHAM [PERSON_NAME] [PERSON…" at bounding box center [93, 168] width 41 height 10
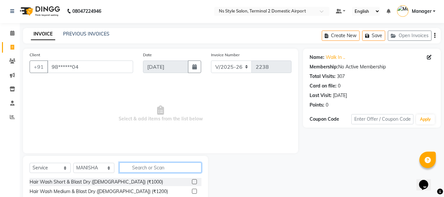
click at [137, 167] on input "text" at bounding box center [160, 167] width 82 height 10
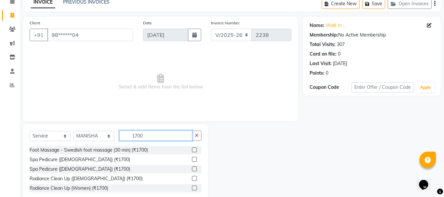
scroll to position [33, 0]
click at [193, 149] on label at bounding box center [194, 149] width 5 height 5
click at [193, 149] on input "checkbox" at bounding box center [194, 149] width 4 height 4
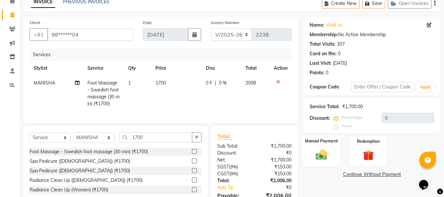
click at [311, 160] on div "Manual Payment" at bounding box center [321, 150] width 38 height 31
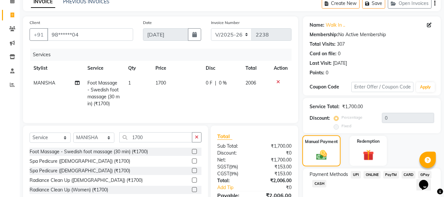
scroll to position [73, 0]
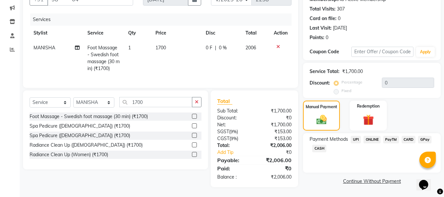
click at [324, 145] on span "CASH" at bounding box center [319, 149] width 14 height 8
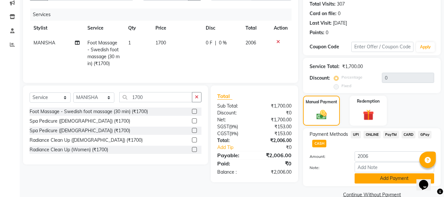
click at [366, 180] on button "Add Payment" at bounding box center [393, 178] width 79 height 10
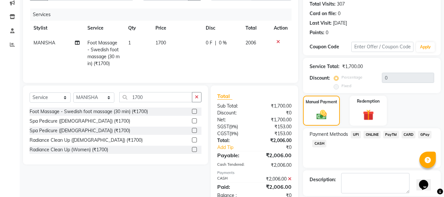
scroll to position [104, 0]
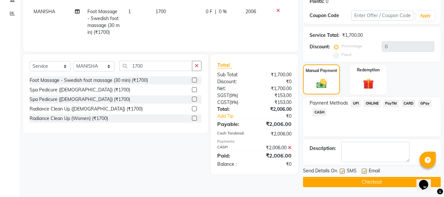
click at [365, 183] on button "Checkout" at bounding box center [372, 182] width 138 height 10
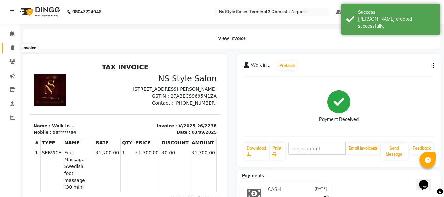
click at [11, 45] on icon at bounding box center [13, 47] width 4 height 5
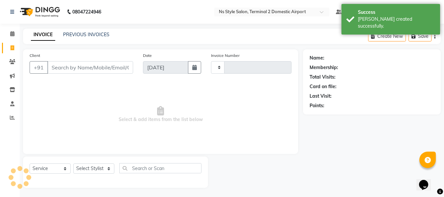
scroll to position [1, 0]
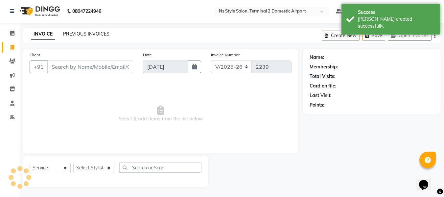
click at [88, 35] on link "PREVIOUS INVOICES" at bounding box center [86, 34] width 46 height 6
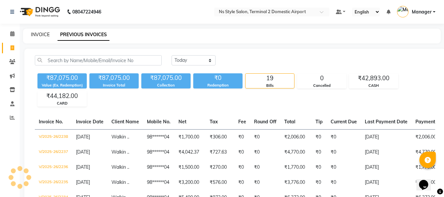
click at [35, 35] on link "INVOICE" at bounding box center [40, 35] width 19 height 6
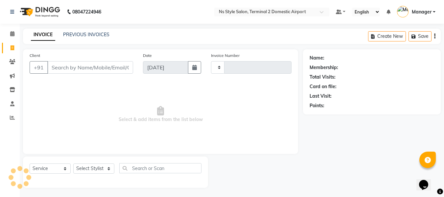
scroll to position [1, 0]
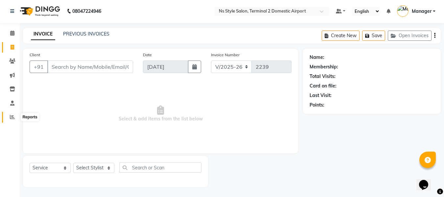
click at [12, 115] on icon at bounding box center [12, 116] width 5 height 5
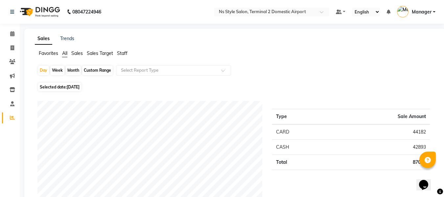
click at [122, 55] on span "Staff" at bounding box center [122, 53] width 11 height 6
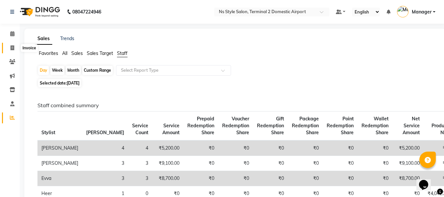
click at [8, 47] on span at bounding box center [12, 48] width 11 height 8
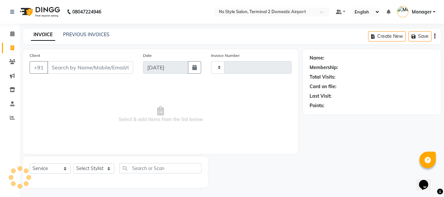
scroll to position [1, 0]
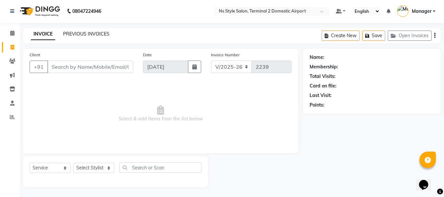
click at [78, 35] on link "PREVIOUS INVOICES" at bounding box center [86, 34] width 46 height 6
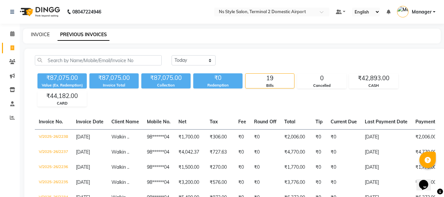
click at [38, 35] on link "INVOICE" at bounding box center [40, 35] width 19 height 6
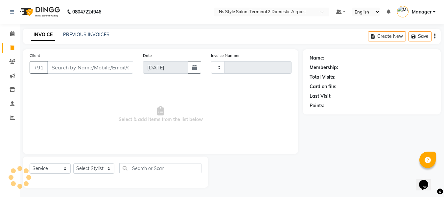
scroll to position [1, 0]
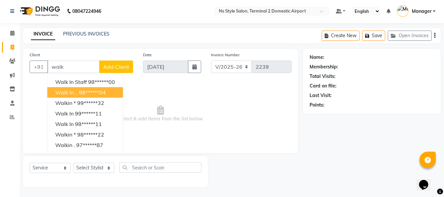
click at [78, 89] on button "Walk in .. 98******04" at bounding box center [85, 92] width 76 height 11
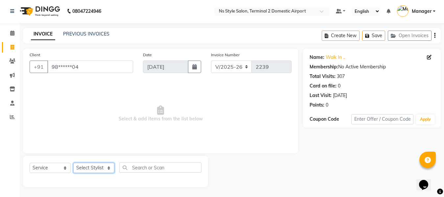
click at [94, 169] on select "Select Stylist ASHA [PERSON_NAME] [PERSON_NAME] EHATESHAM [PERSON_NAME] [PERSON…" at bounding box center [93, 168] width 41 height 10
click at [73, 163] on select "Select Stylist ASHA [PERSON_NAME] [PERSON_NAME] EHATESHAM [PERSON_NAME] [PERSON…" at bounding box center [93, 168] width 41 height 10
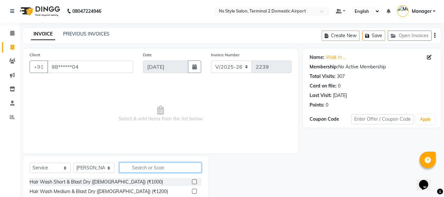
click at [140, 164] on input "text" at bounding box center [160, 167] width 82 height 10
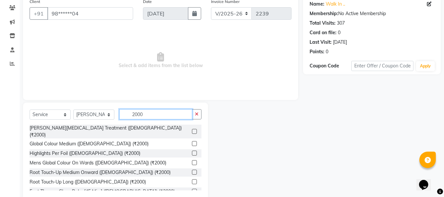
scroll to position [61, 0]
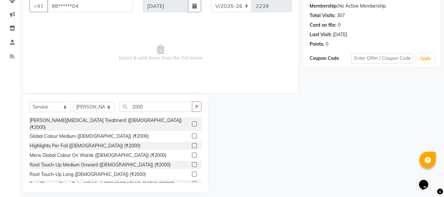
click at [192, 121] on div at bounding box center [197, 124] width 10 height 8
click at [192, 121] on label at bounding box center [194, 123] width 5 height 5
click at [192, 122] on input "checkbox" at bounding box center [194, 124] width 4 height 4
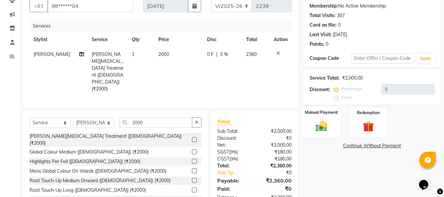
click at [320, 129] on img at bounding box center [321, 125] width 18 height 13
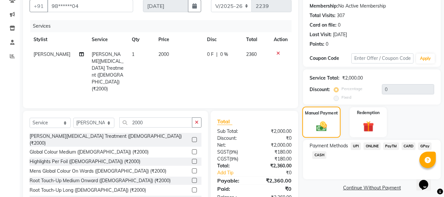
scroll to position [67, 0]
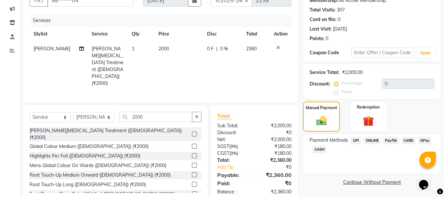
click at [408, 142] on span "CARD" at bounding box center [408, 141] width 14 height 8
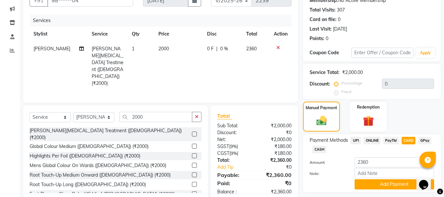
scroll to position [85, 0]
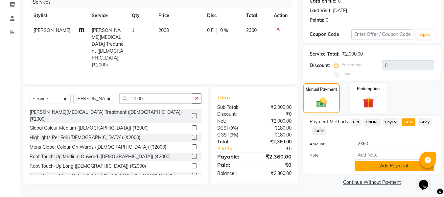
click at [399, 166] on button "Add Payment" at bounding box center [393, 166] width 79 height 10
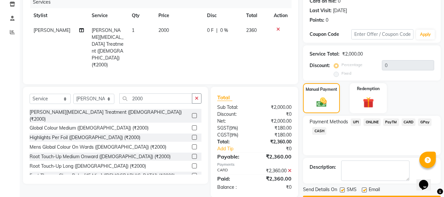
scroll to position [104, 0]
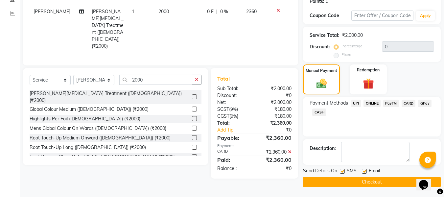
click at [377, 180] on button "Checkout" at bounding box center [372, 182] width 138 height 10
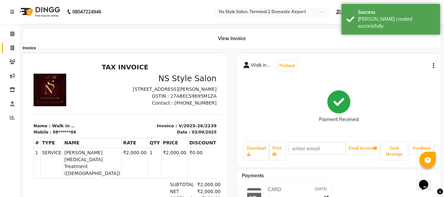
click at [9, 50] on span at bounding box center [12, 48] width 11 height 8
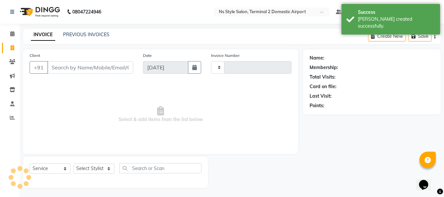
scroll to position [1, 0]
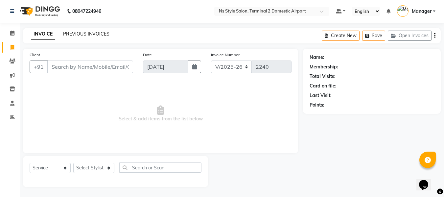
click at [104, 35] on link "PREVIOUS INVOICES" at bounding box center [86, 34] width 46 height 6
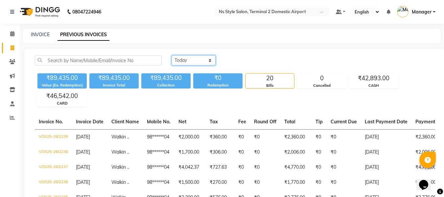
click at [200, 60] on select "[DATE] [DATE] Custom Range" at bounding box center [193, 60] width 44 height 10
click at [171, 55] on select "[DATE] [DATE] Custom Range" at bounding box center [193, 60] width 44 height 10
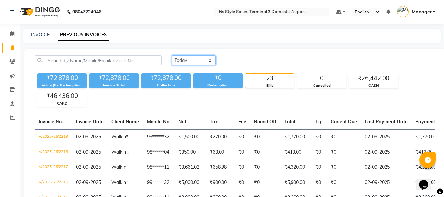
click at [197, 59] on select "[DATE] [DATE] Custom Range" at bounding box center [193, 60] width 44 height 10
click at [171, 55] on select "[DATE] [DATE] Custom Range" at bounding box center [193, 60] width 44 height 10
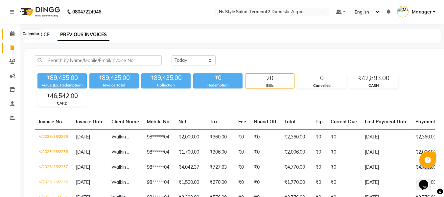
click at [9, 34] on span at bounding box center [12, 34] width 11 height 8
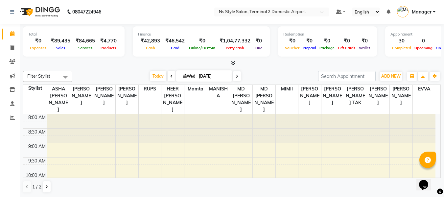
click at [234, 62] on icon at bounding box center [233, 62] width 4 height 5
